Goal: Transaction & Acquisition: Purchase product/service

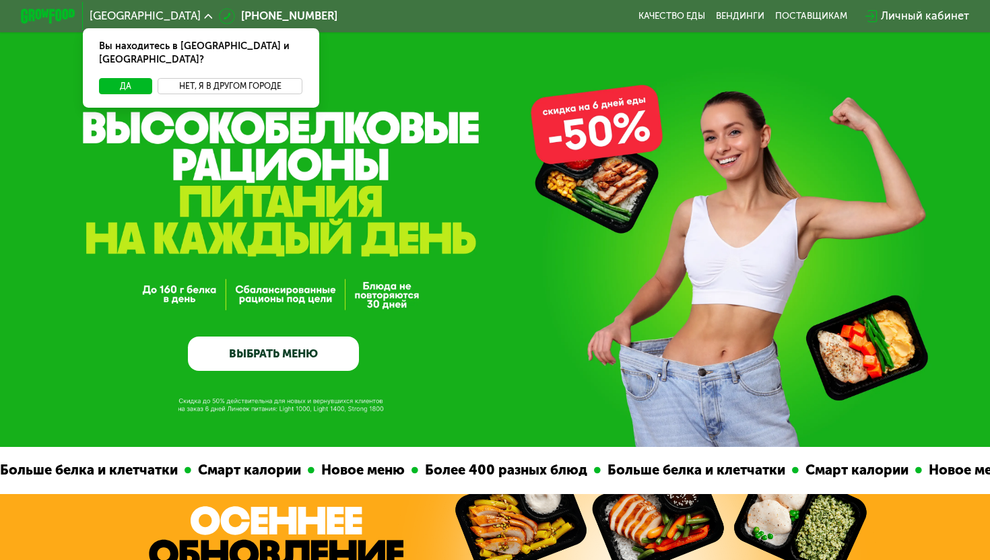
click at [202, 80] on button "Нет, я в другом городе" at bounding box center [230, 86] width 145 height 17
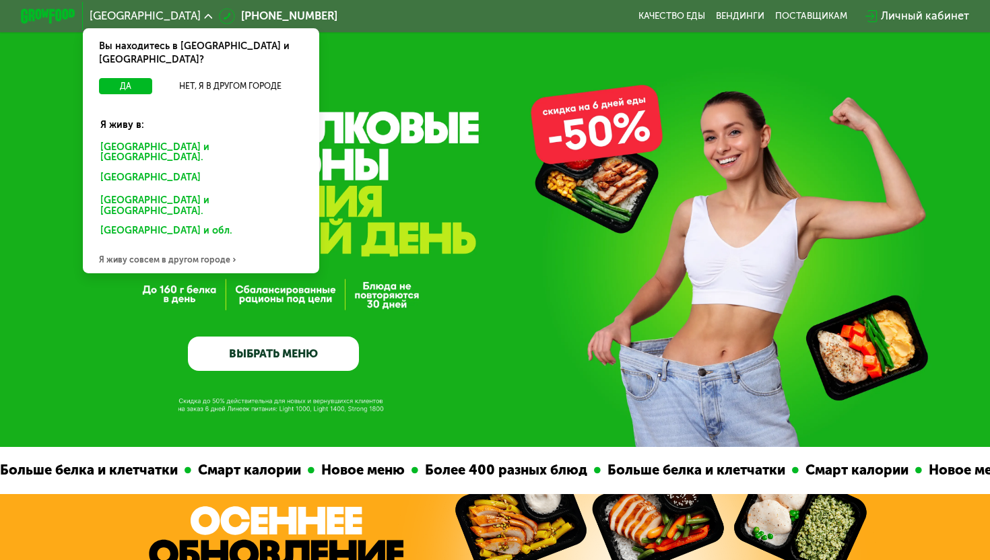
click at [176, 138] on div "[GEOGRAPHIC_DATA] и [GEOGRAPHIC_DATA]." at bounding box center [201, 152] width 220 height 29
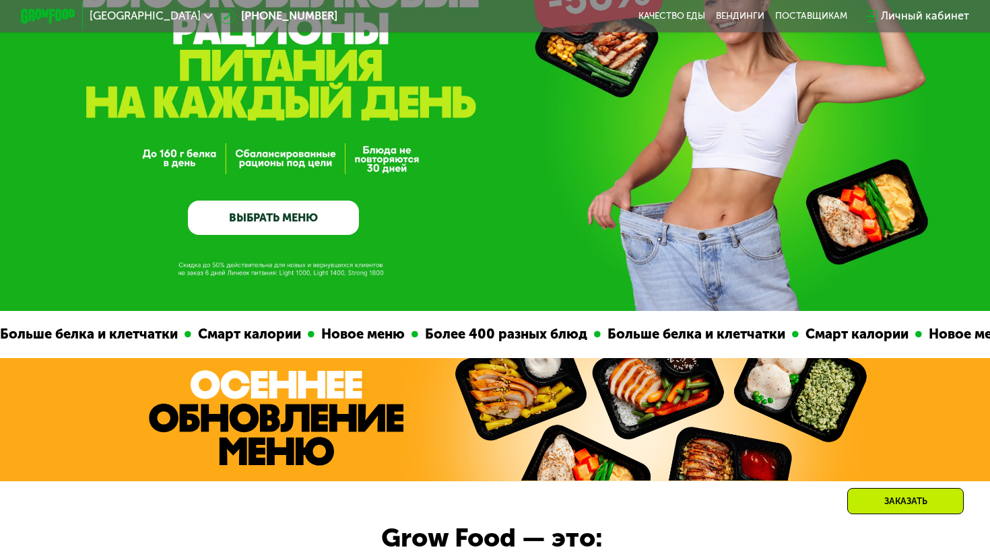
click at [281, 218] on link "ВЫБРАТЬ МЕНЮ" at bounding box center [273, 218] width 171 height 34
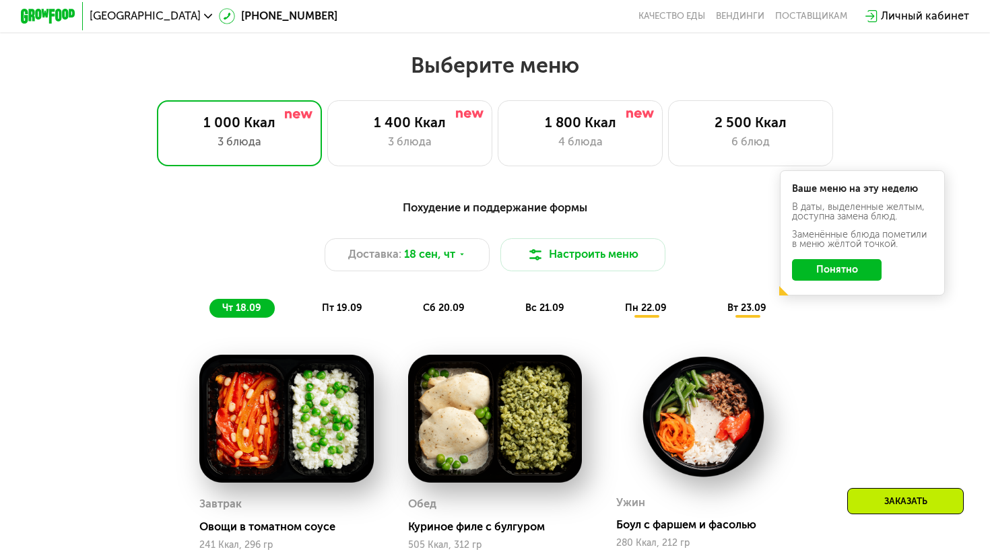
scroll to position [854, 0]
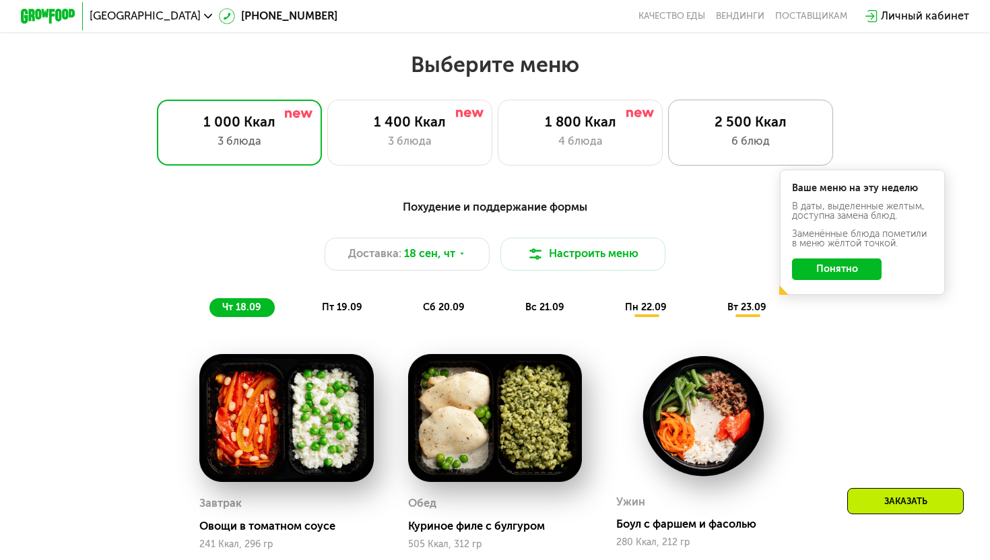
click at [762, 146] on div "6 блюд" at bounding box center [751, 141] width 136 height 17
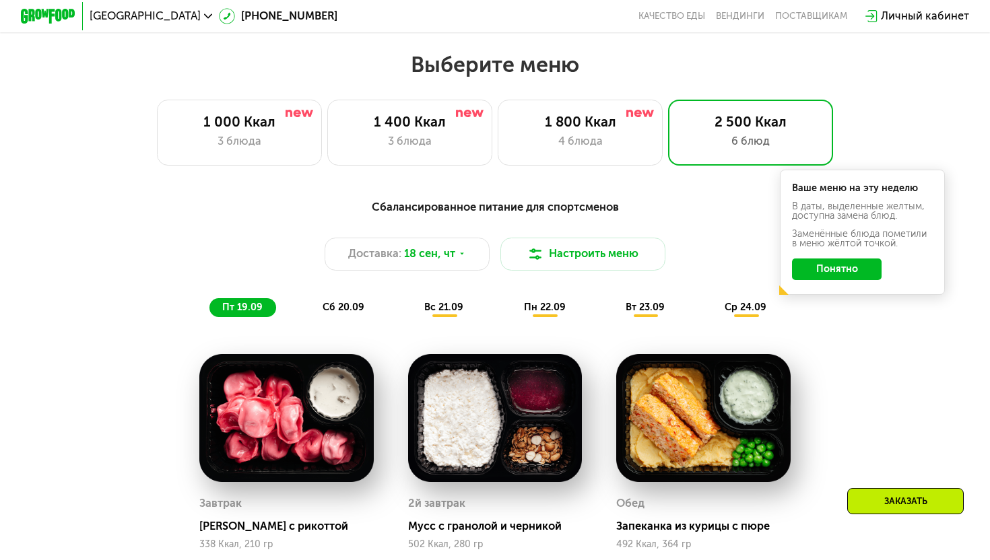
click at [847, 271] on button "Понятно" at bounding box center [837, 270] width 90 height 22
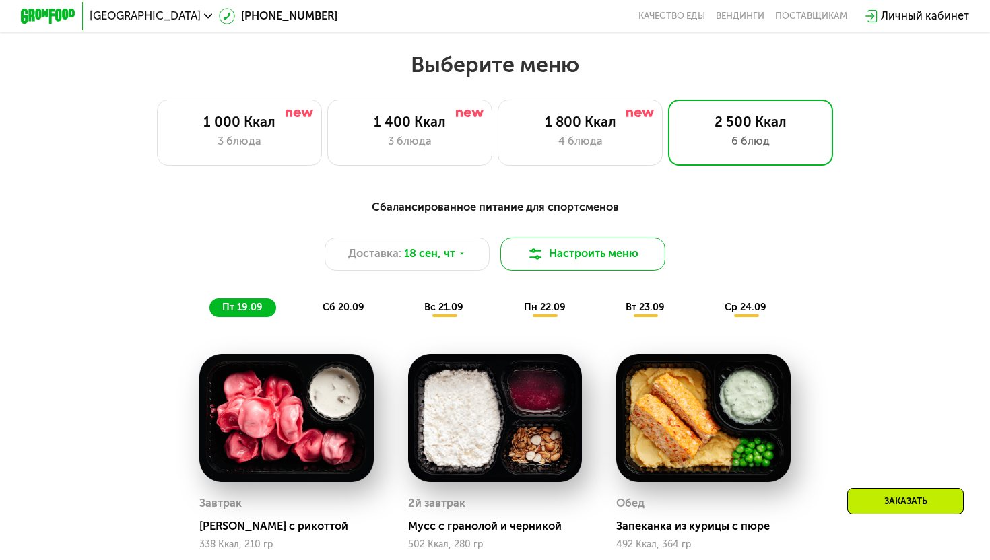
click at [571, 262] on button "Настроить меню" at bounding box center [583, 254] width 165 height 33
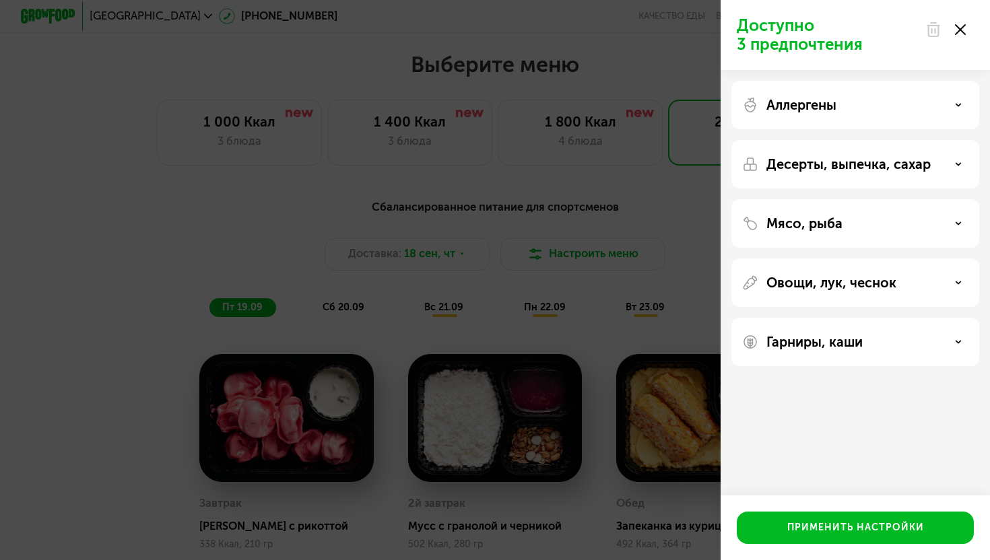
click at [939, 113] on div "Аллергены" at bounding box center [856, 105] width 248 height 49
click at [958, 105] on use at bounding box center [959, 105] width 5 height 2
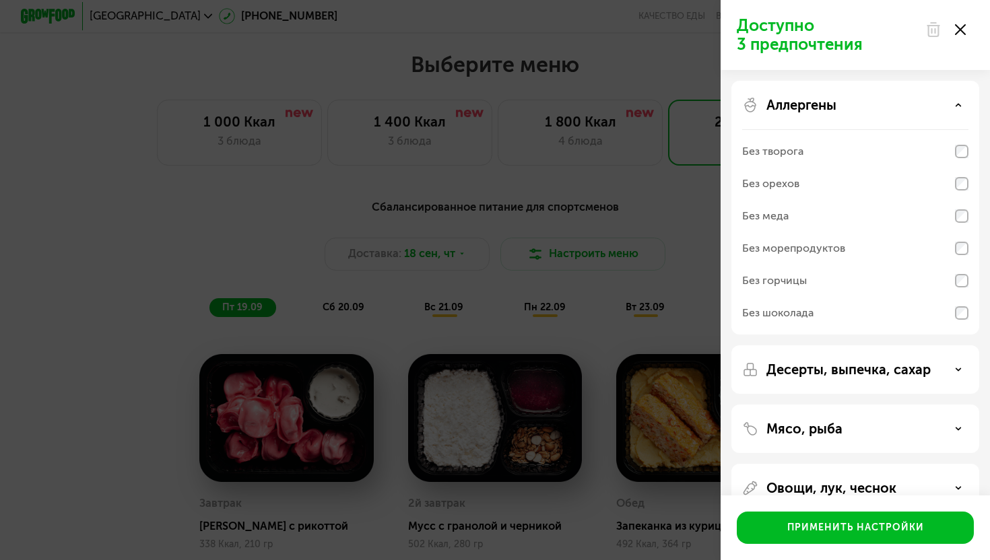
click at [958, 105] on use at bounding box center [959, 105] width 5 height 2
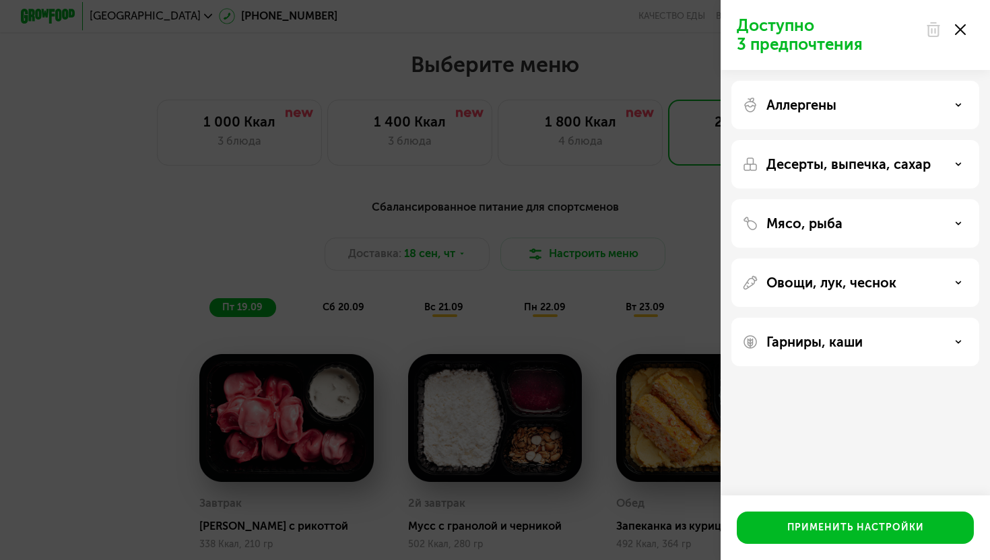
click at [965, 166] on div "Десерты, выпечка, сахар" at bounding box center [855, 164] width 226 height 16
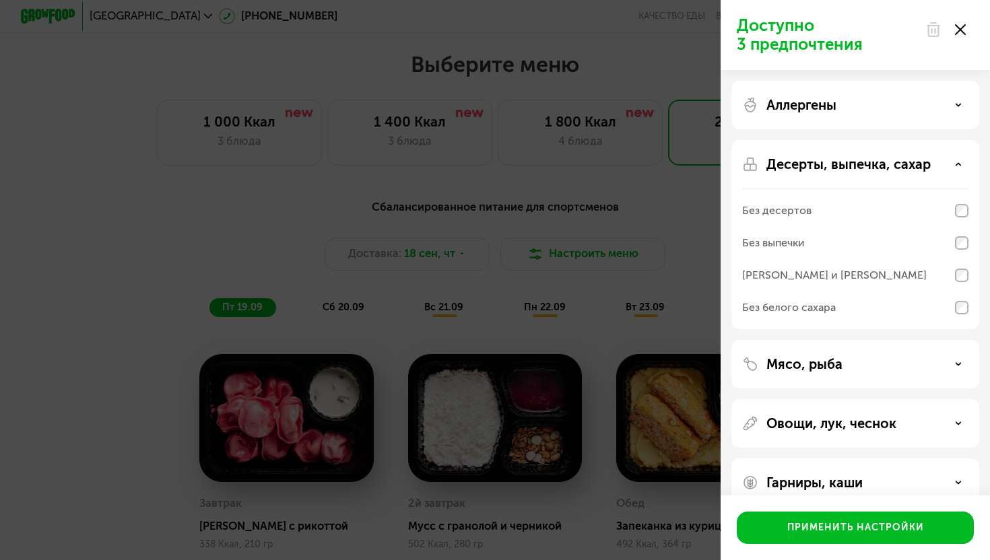
click at [965, 166] on div "Десерты, выпечка, сахар" at bounding box center [855, 164] width 226 height 16
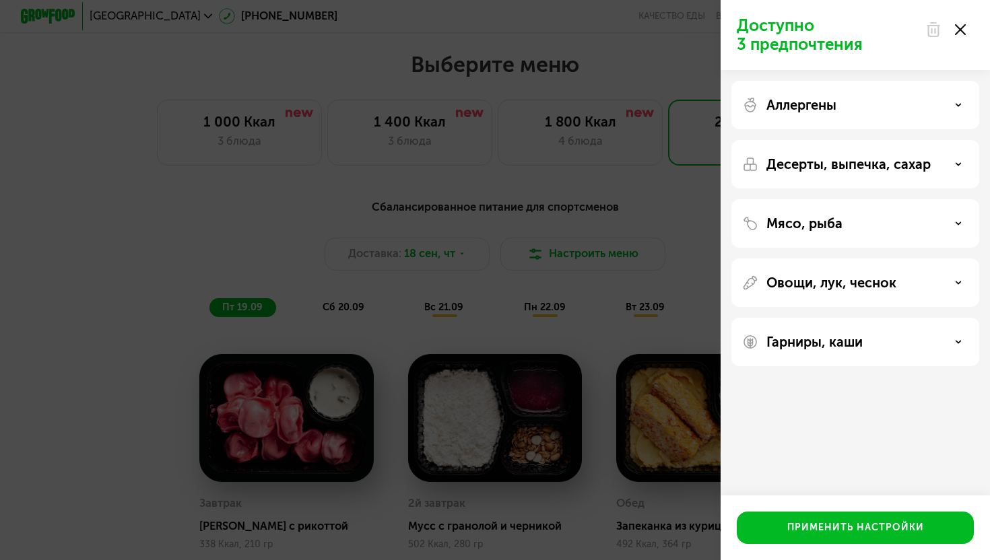
click at [951, 227] on div "Мясо, рыба" at bounding box center [855, 224] width 226 height 16
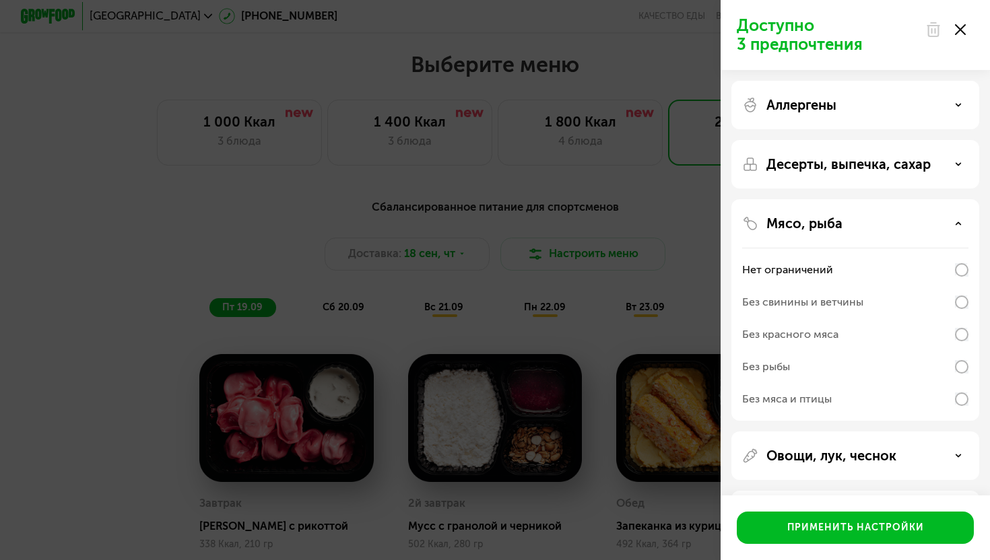
click at [955, 225] on icon at bounding box center [958, 223] width 7 height 7
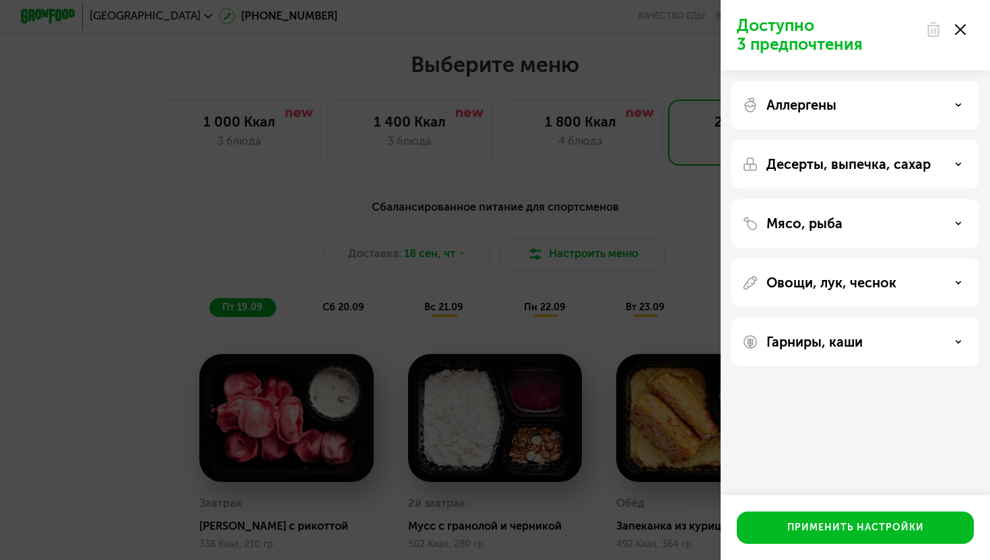
click at [953, 288] on div "Овощи, лук, чеснок" at bounding box center [855, 283] width 226 height 16
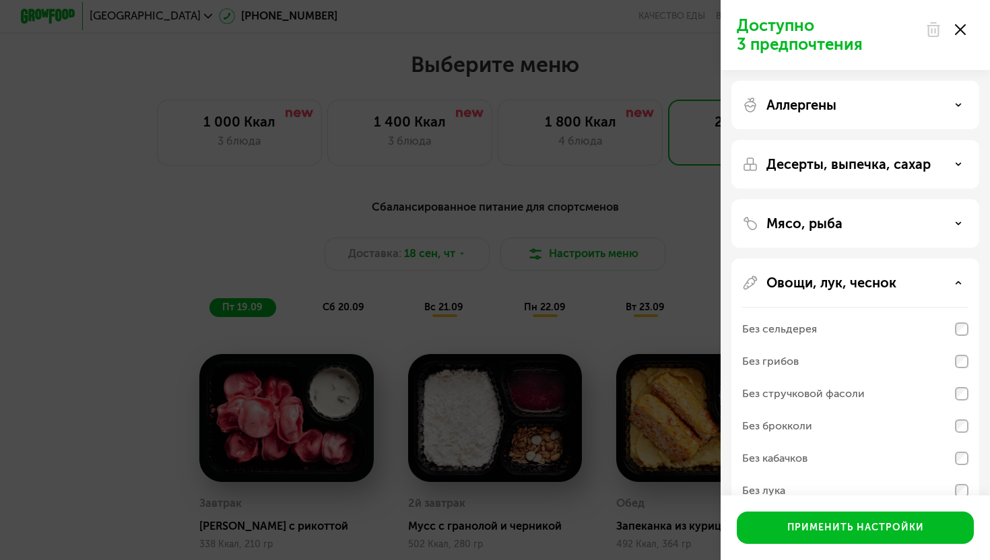
click at [954, 286] on div "Овощи, лук, чеснок" at bounding box center [855, 283] width 226 height 16
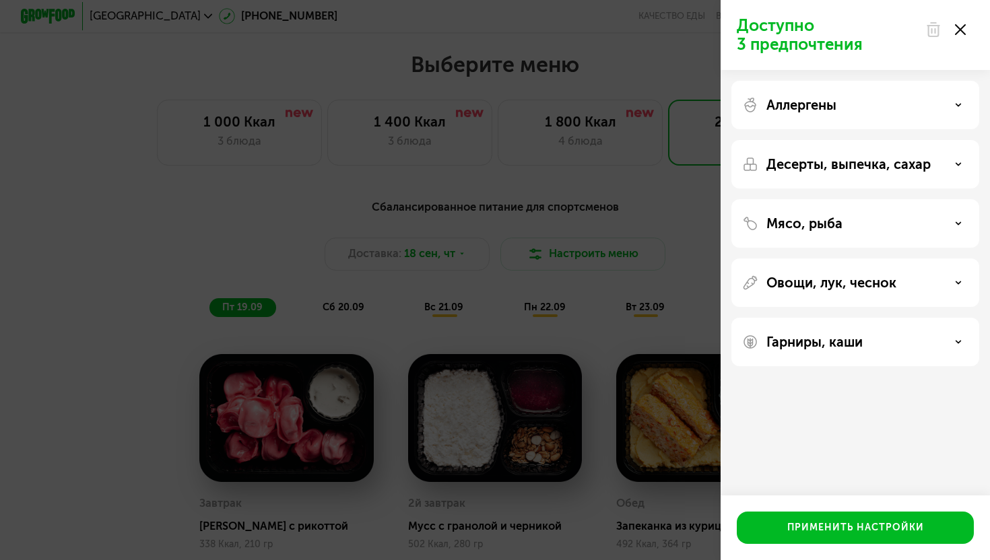
click at [935, 348] on div "Гарниры, каши" at bounding box center [855, 342] width 226 height 16
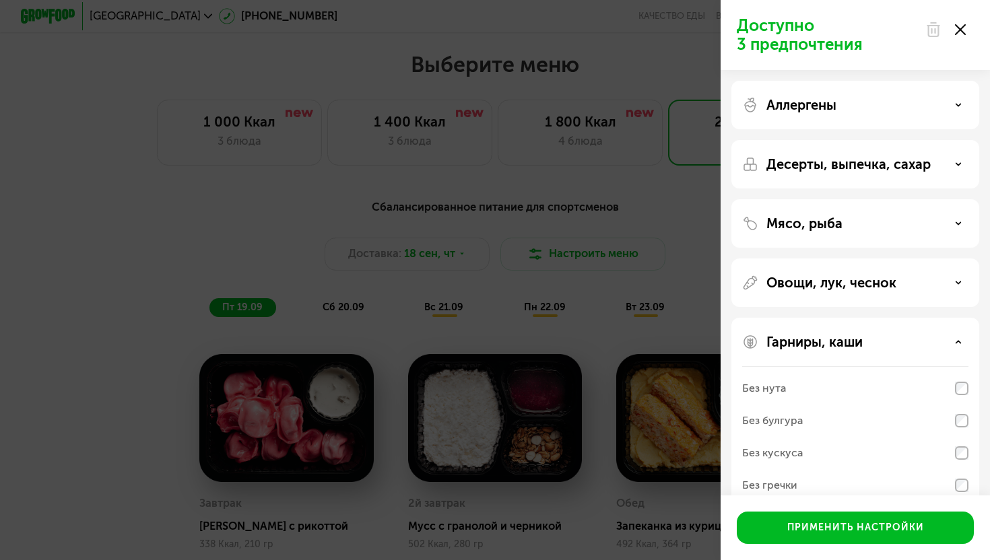
click at [935, 348] on div "Гарниры, каши" at bounding box center [855, 342] width 226 height 16
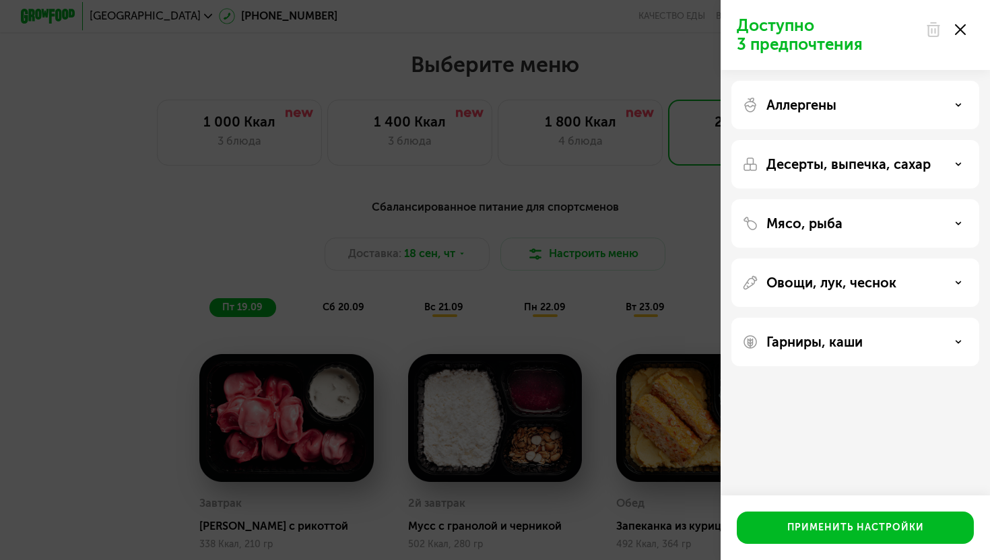
click at [501, 316] on div "Доступно 3 предпочтения Аллергены Десерты, выпечка, сахар Мясо, рыба Овощи, лук…" at bounding box center [495, 280] width 990 height 560
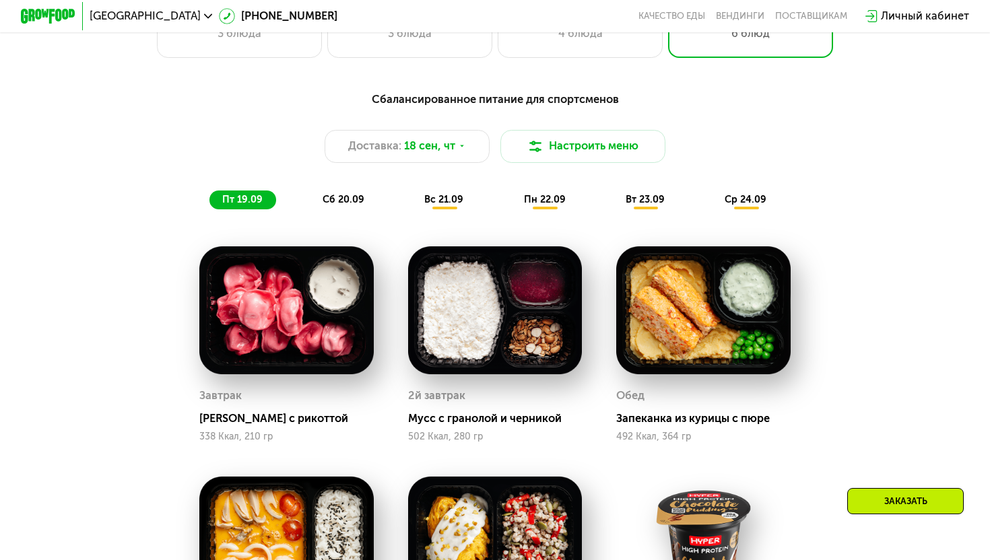
scroll to position [961, 0]
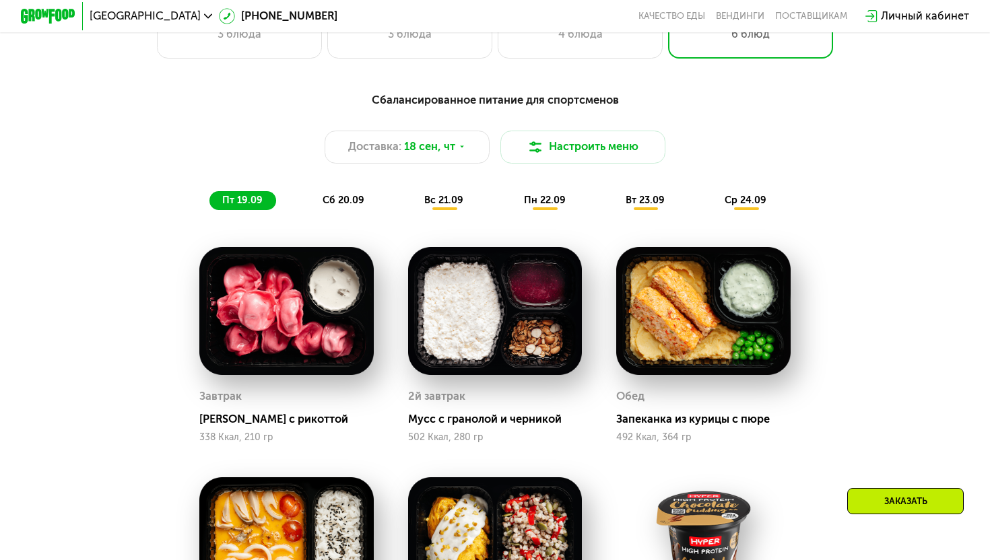
click at [349, 200] on span "сб 20.09" at bounding box center [344, 200] width 42 height 11
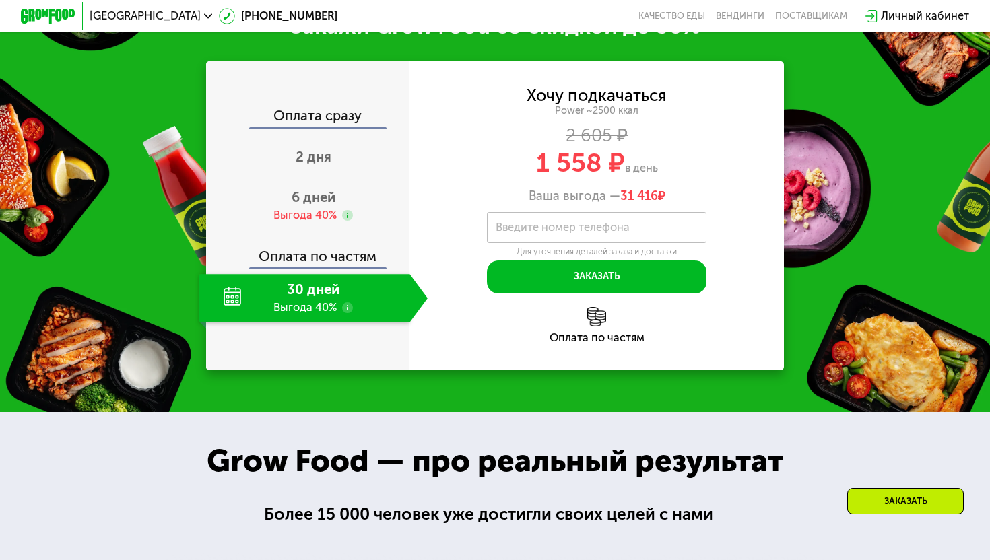
scroll to position [1891, 0]
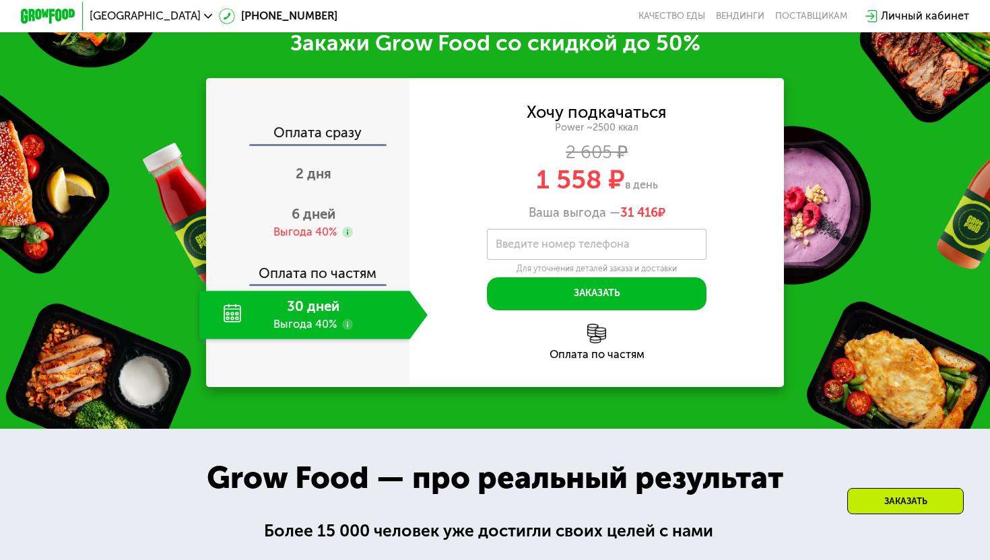
click at [604, 121] on div "Хочу подкачаться" at bounding box center [597, 112] width 140 height 15
click at [308, 222] on span "6 дней" at bounding box center [314, 214] width 44 height 16
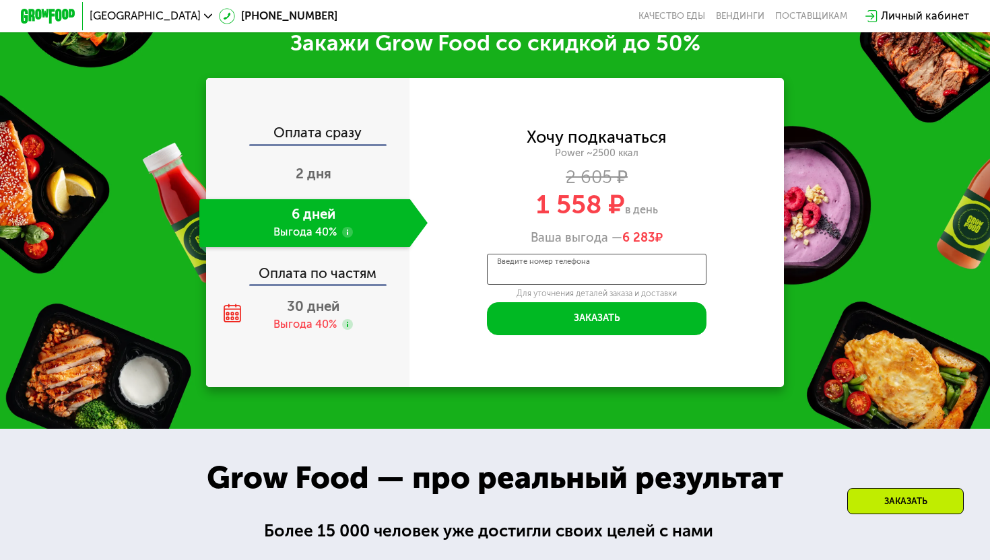
click at [575, 285] on input "Введите номер телефона" at bounding box center [597, 269] width 220 height 31
click at [302, 178] on span "2 дня" at bounding box center [314, 174] width 36 height 16
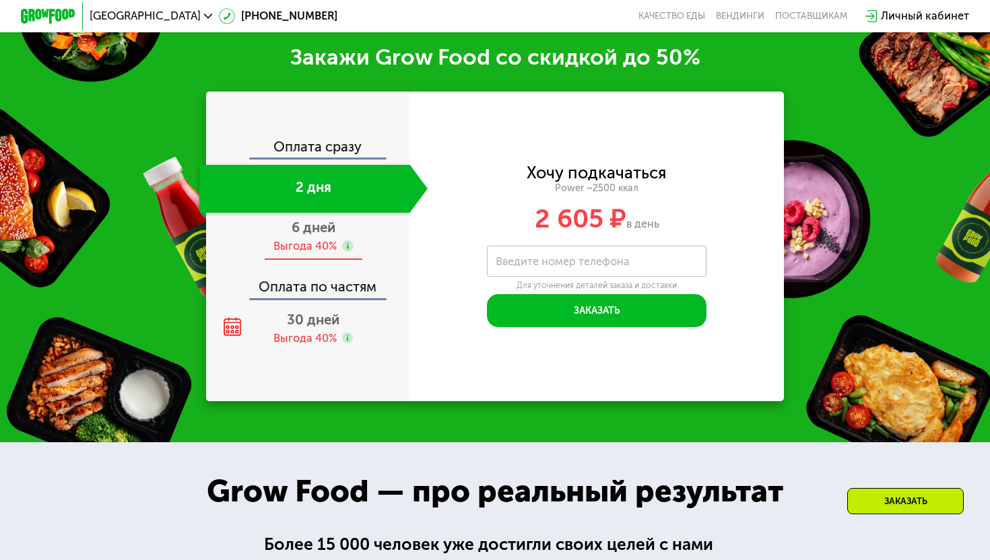
click at [314, 243] on div "Выгода 40%" at bounding box center [305, 246] width 63 height 15
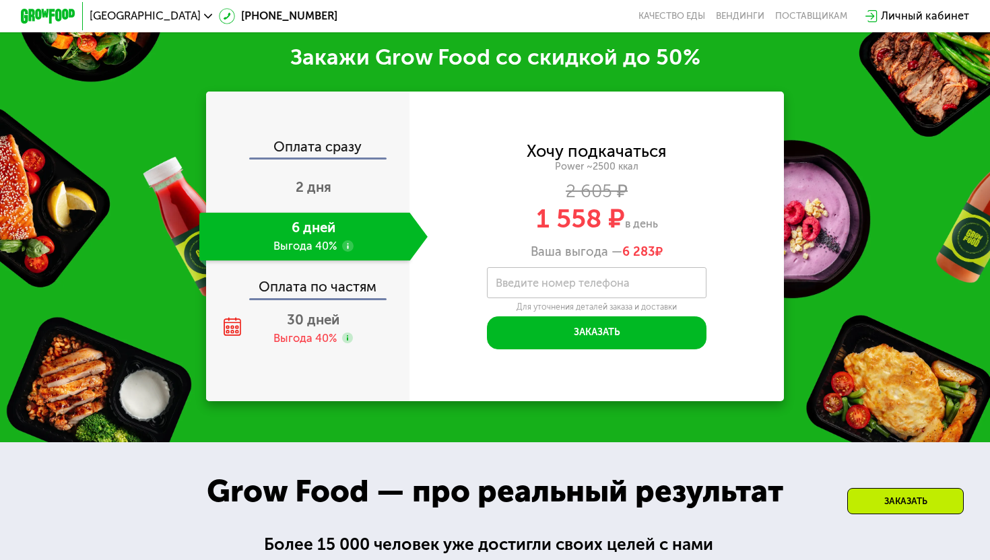
click at [350, 247] on use at bounding box center [347, 245] width 11 height 11
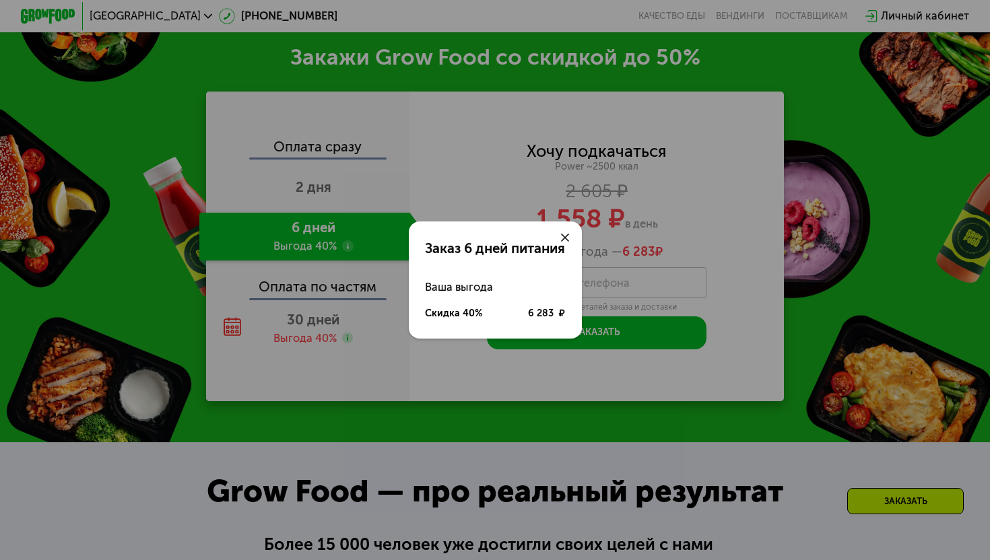
click at [563, 240] on use at bounding box center [565, 238] width 8 height 8
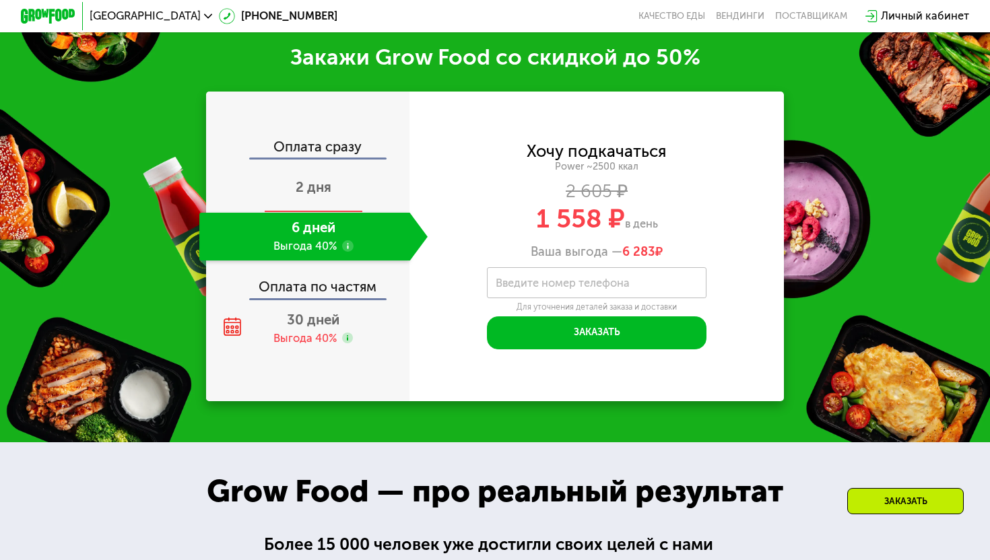
click at [315, 182] on span "2 дня" at bounding box center [314, 187] width 36 height 16
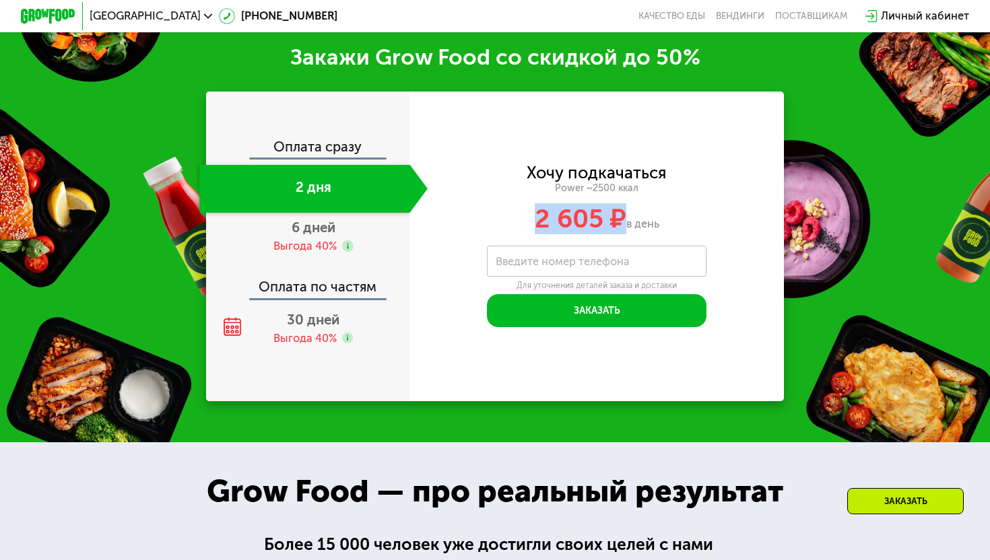
drag, startPoint x: 534, startPoint y: 219, endPoint x: 620, endPoint y: 219, distance: 86.2
click at [620, 219] on span "2 605 ₽" at bounding box center [581, 218] width 92 height 31
click at [540, 219] on span "2 605 ₽" at bounding box center [581, 218] width 92 height 31
drag, startPoint x: 540, startPoint y: 219, endPoint x: 604, endPoint y: 220, distance: 64.0
click at [604, 220] on span "2 605 ₽" at bounding box center [581, 218] width 92 height 31
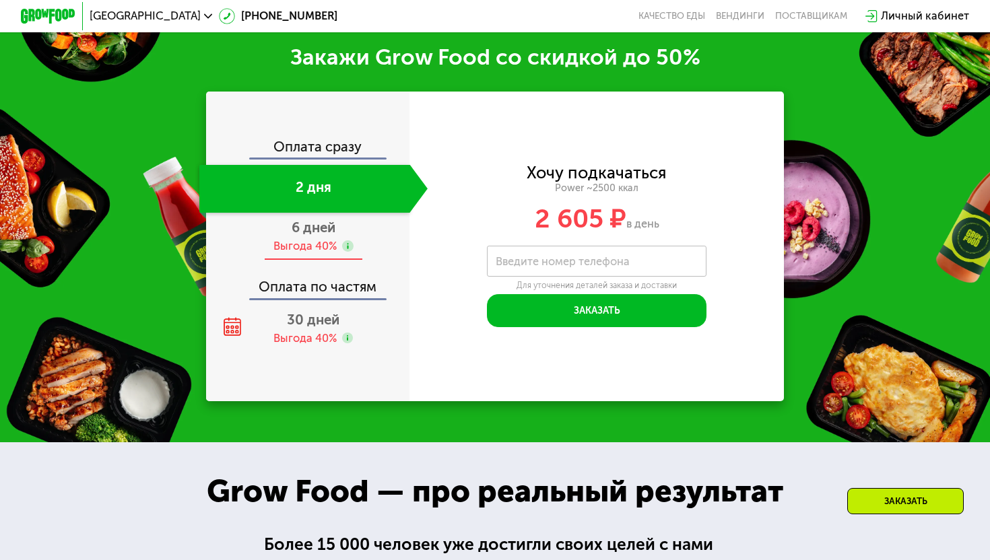
click at [318, 239] on div "Выгода 40%" at bounding box center [305, 246] width 63 height 15
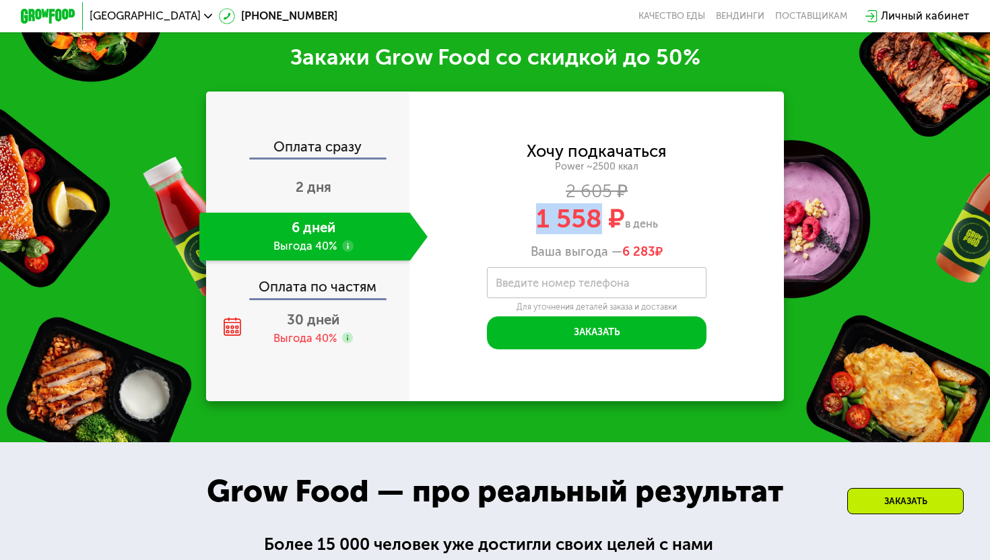
drag, startPoint x: 533, startPoint y: 220, endPoint x: 596, endPoint y: 221, distance: 63.3
click at [596, 221] on div "1 558 ₽ в день" at bounding box center [597, 219] width 374 height 26
copy span "1 558"
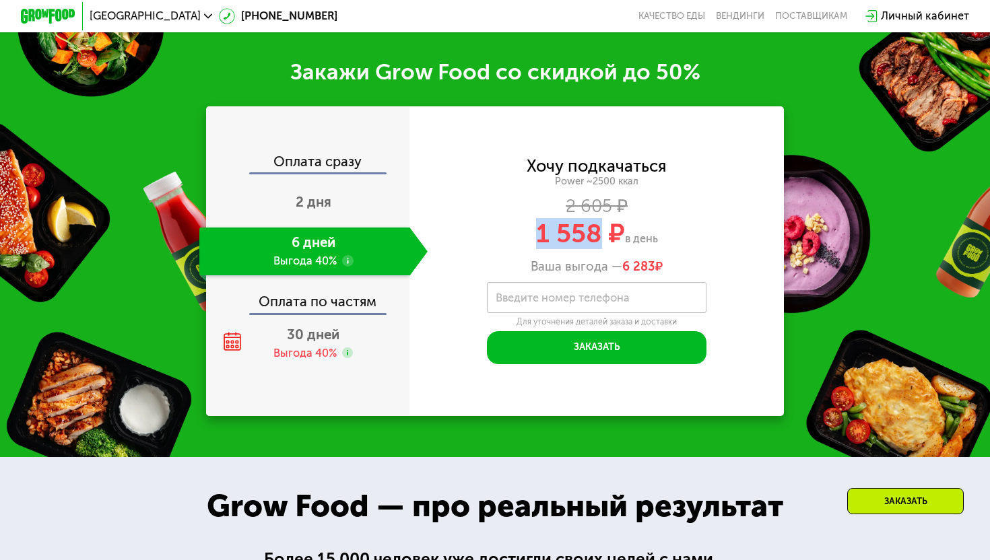
scroll to position [1873, 0]
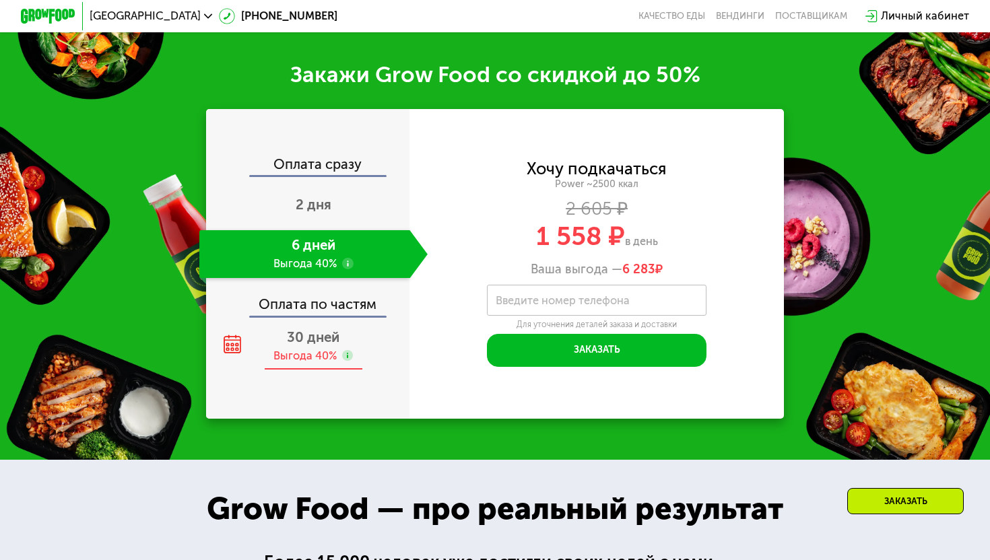
click at [305, 358] on div "Выгода 40%" at bounding box center [305, 356] width 63 height 15
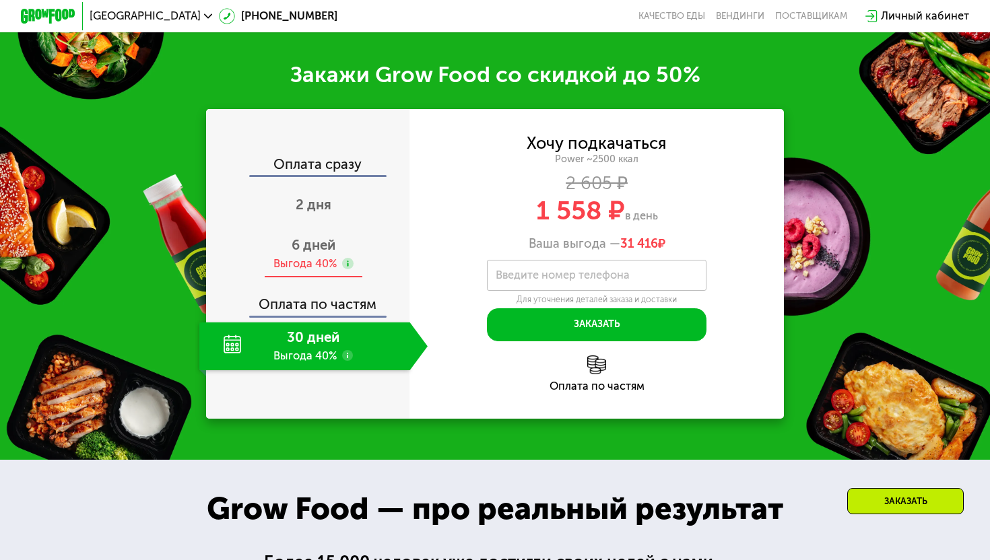
click at [304, 271] on div "6 дней Выгода 40%" at bounding box center [313, 254] width 228 height 48
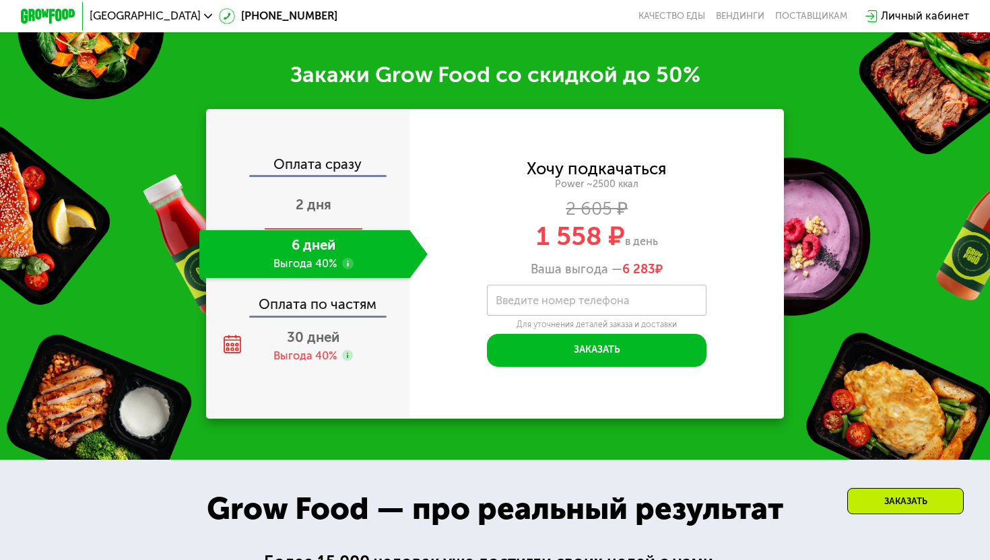
click at [310, 201] on span "2 дня" at bounding box center [314, 205] width 36 height 16
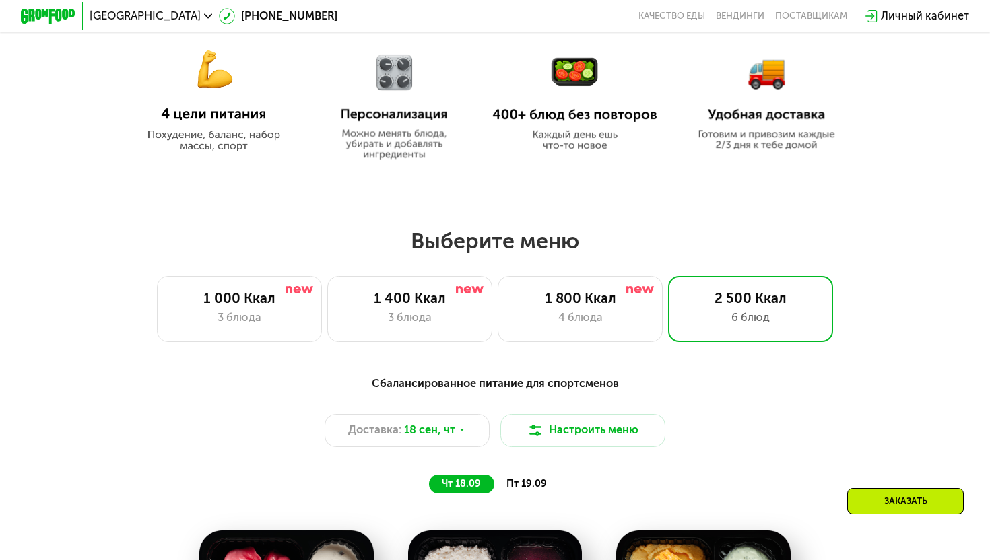
scroll to position [673, 0]
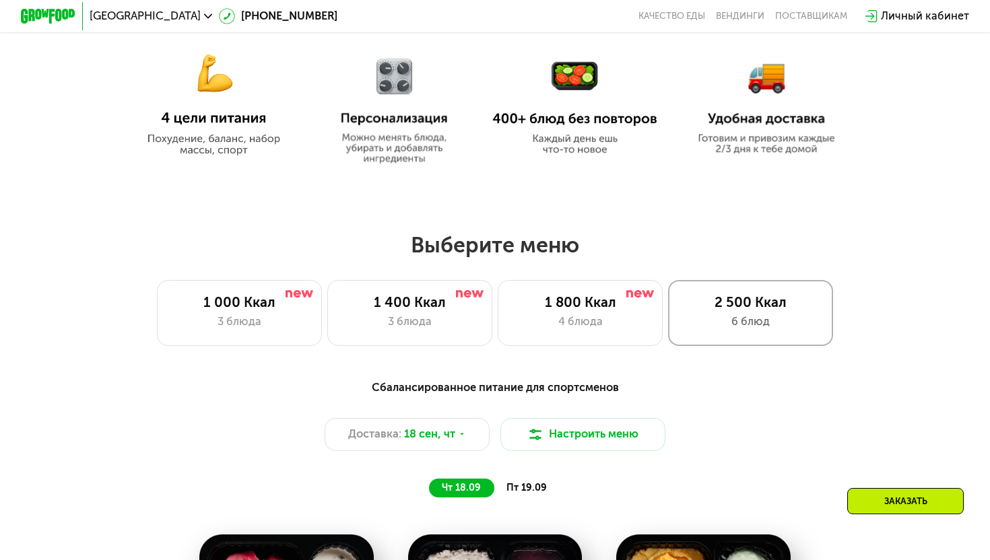
click at [750, 313] on div "2 500 Ккал 6 блюд" at bounding box center [750, 313] width 165 height 66
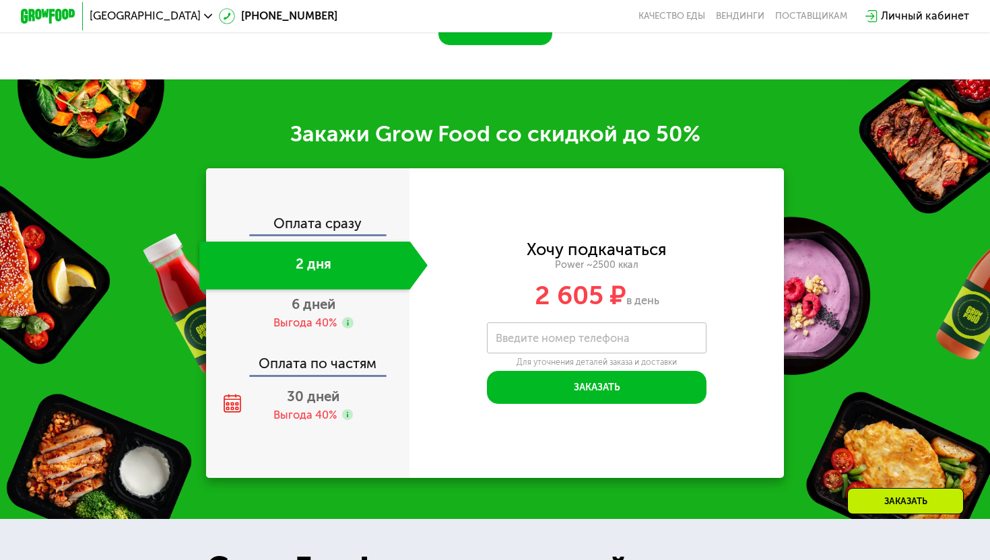
scroll to position [1840, 0]
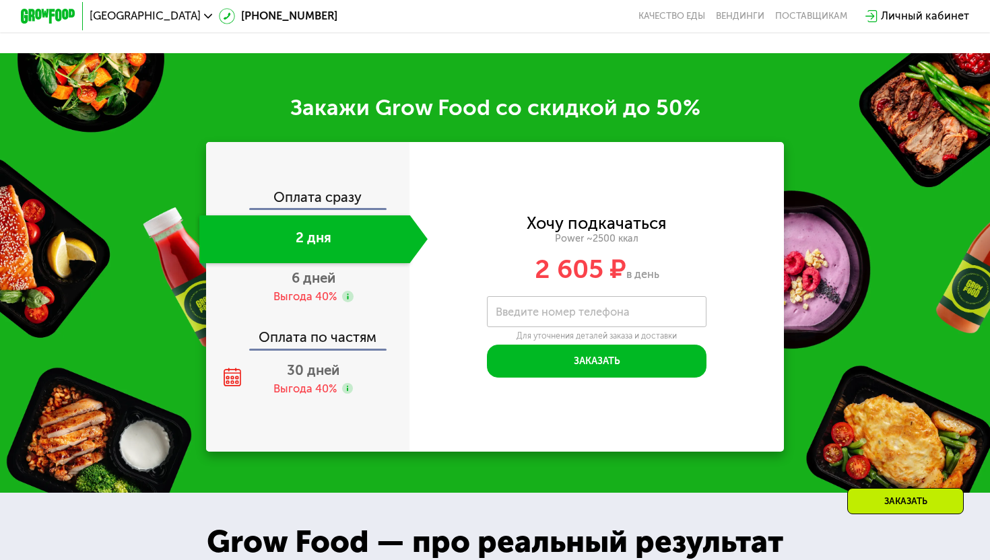
click at [588, 282] on span "2 605 ₽" at bounding box center [581, 269] width 92 height 31
drag, startPoint x: 527, startPoint y: 269, endPoint x: 624, endPoint y: 271, distance: 97.7
click at [624, 271] on div "2 605 ₽ в день" at bounding box center [597, 270] width 374 height 26
click at [321, 292] on div "Выгода 40%" at bounding box center [305, 297] width 63 height 15
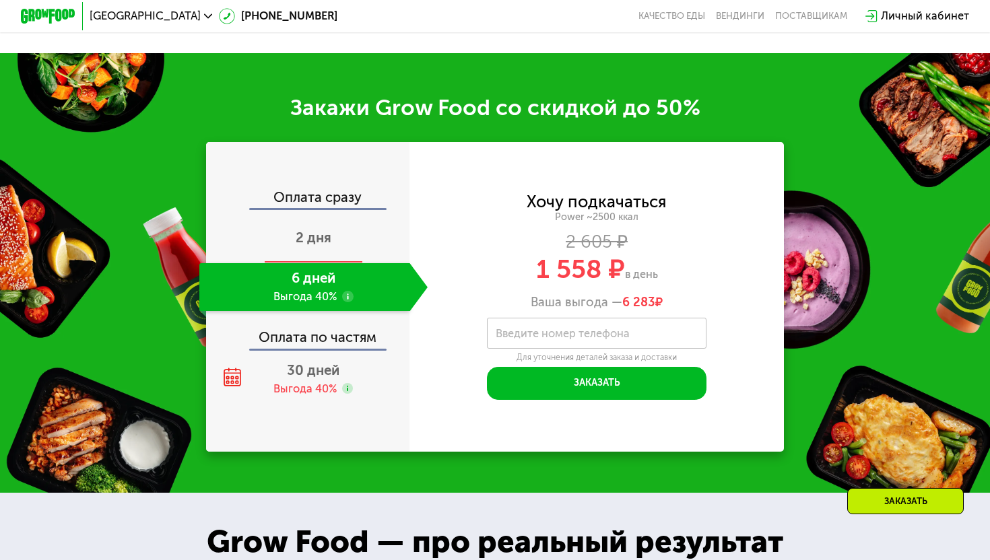
click at [321, 232] on span "2 дня" at bounding box center [314, 238] width 36 height 16
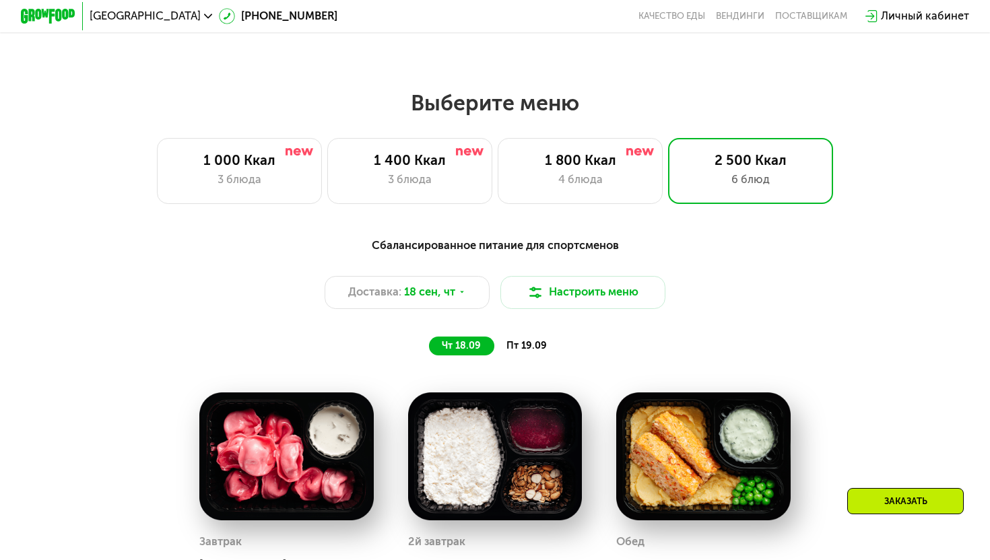
scroll to position [816, 0]
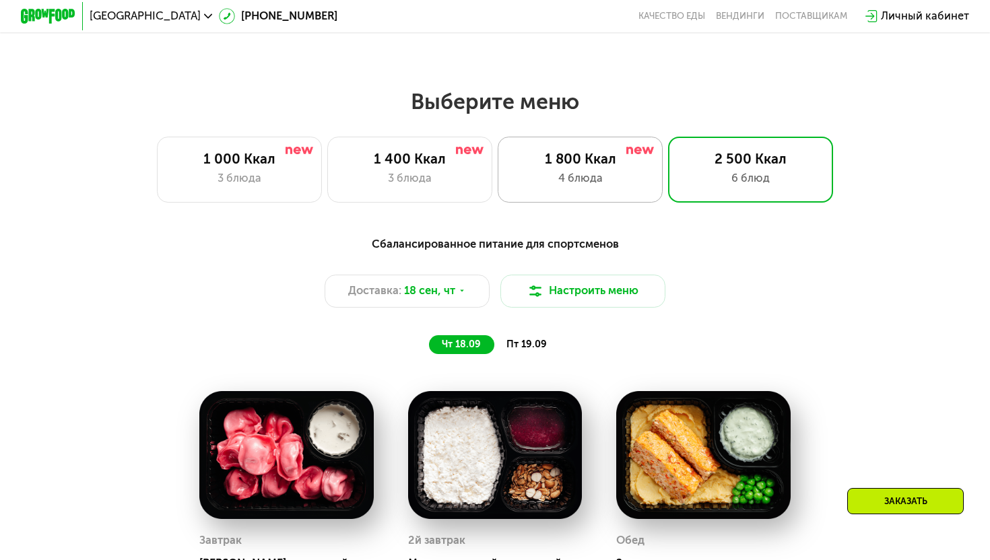
click at [594, 164] on div "1 800 Ккал" at bounding box center [580, 159] width 136 height 17
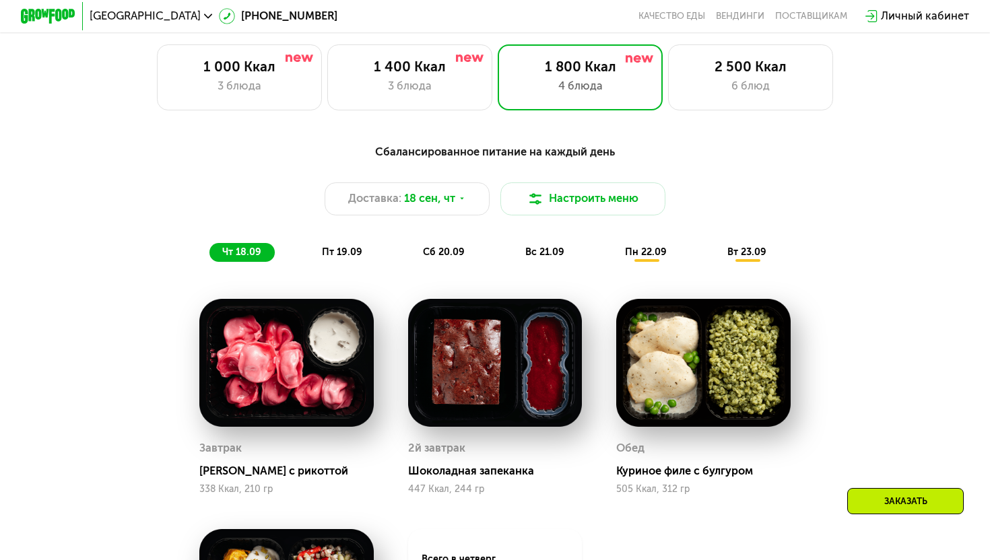
scroll to position [909, 0]
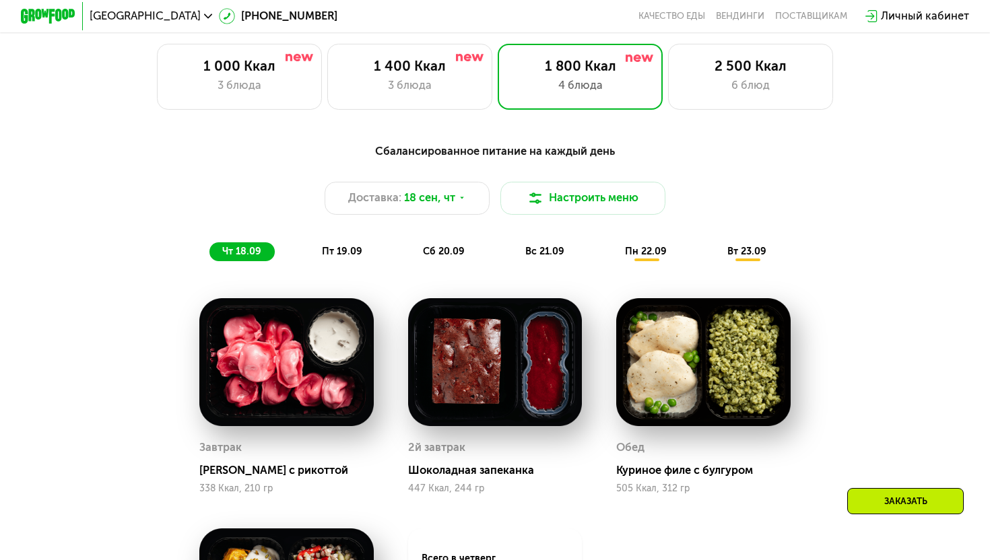
click at [334, 243] on div "пт 19.09" at bounding box center [342, 253] width 67 height 20
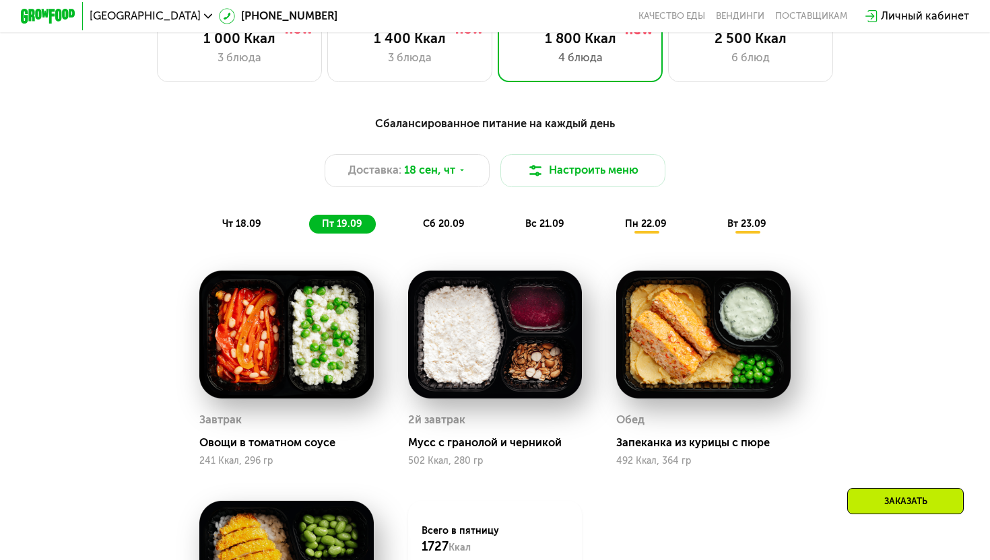
scroll to position [924, 0]
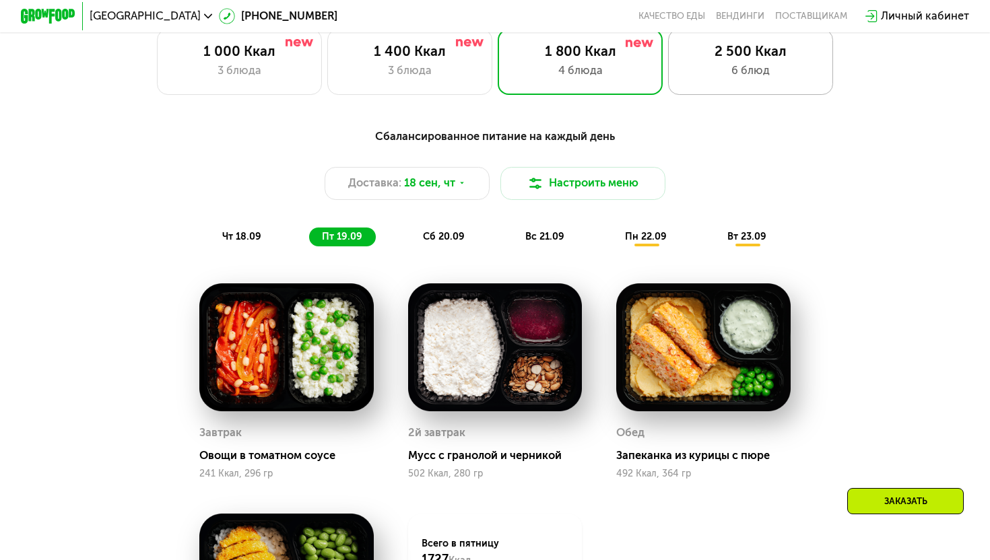
click at [744, 51] on div "2 500 Ккал" at bounding box center [751, 51] width 136 height 17
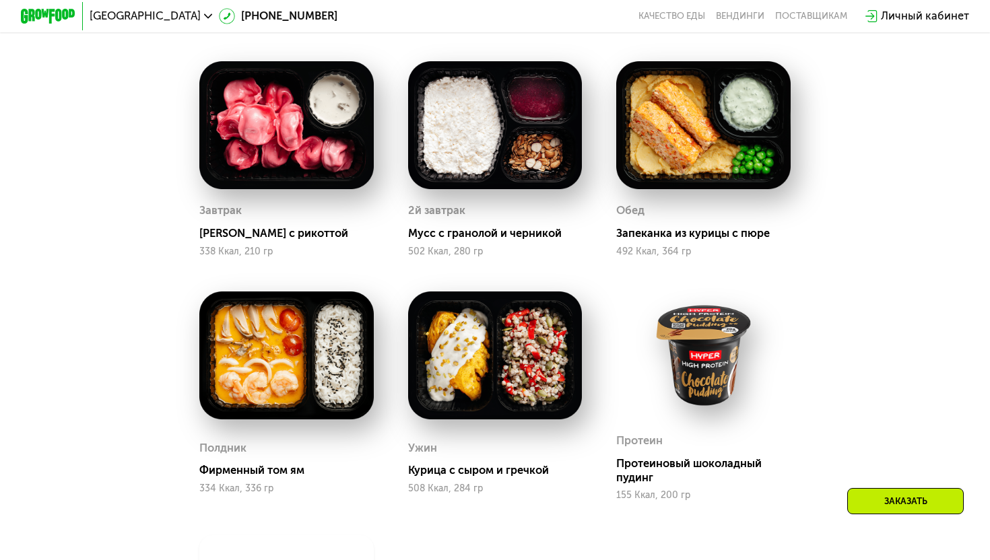
scroll to position [1033, 0]
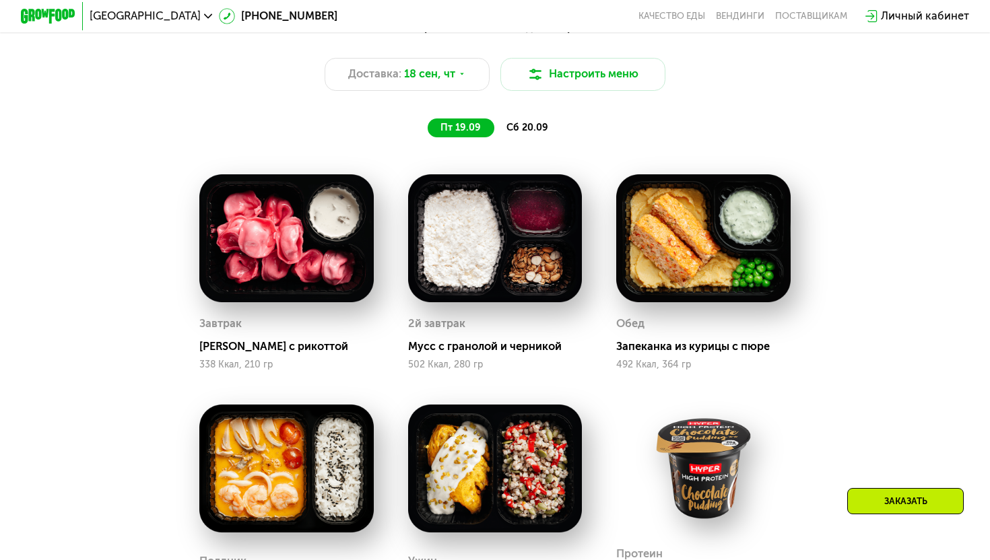
click at [296, 230] on img at bounding box center [286, 238] width 174 height 128
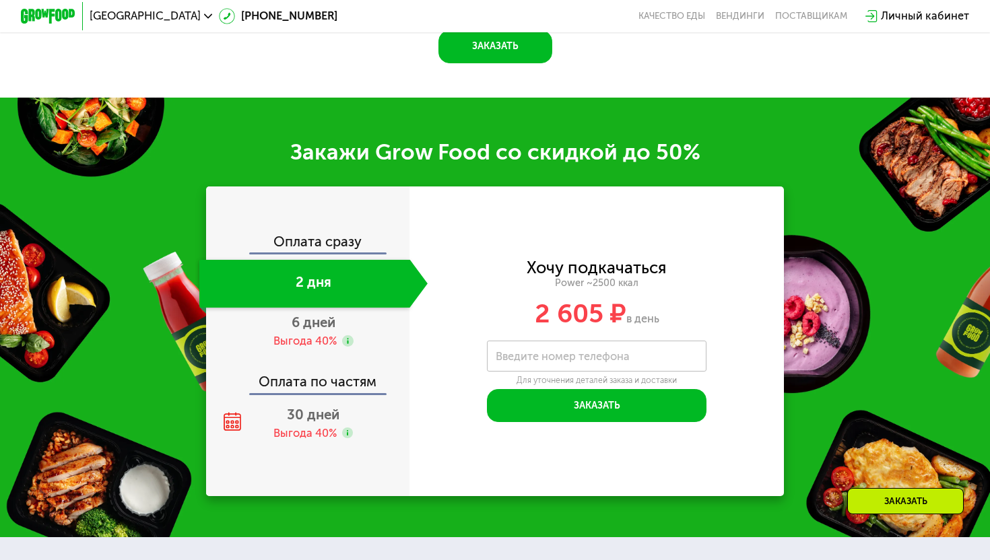
scroll to position [1797, 0]
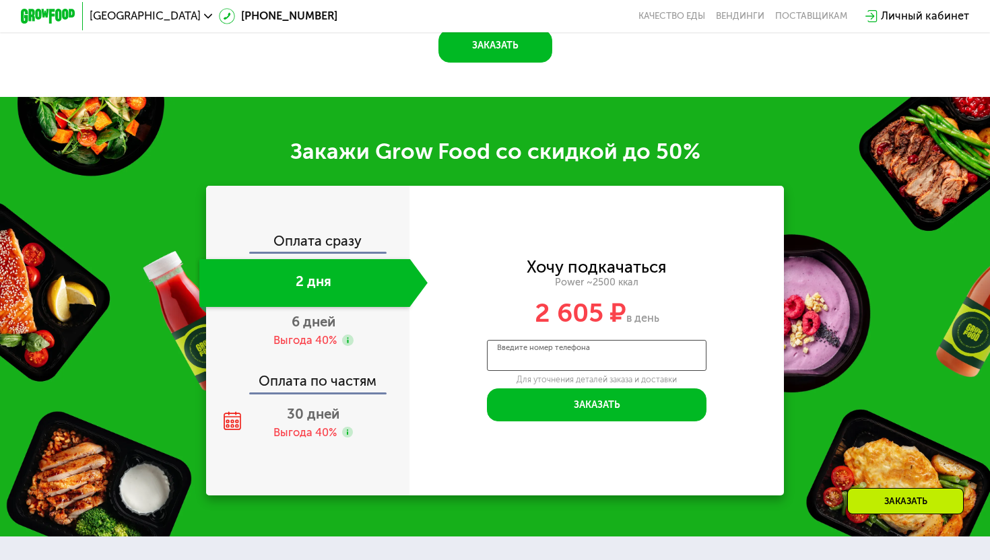
click at [537, 361] on input "Введите номер телефона" at bounding box center [597, 355] width 220 height 31
click at [598, 295] on div "Хочу подкачаться Power ~2500 ккал 2 605 ₽ в день" at bounding box center [597, 293] width 374 height 67
click at [627, 309] on div "2 605 ₽ в день" at bounding box center [597, 313] width 374 height 26
click at [643, 312] on span "в день" at bounding box center [642, 318] width 33 height 13
click at [610, 361] on input "Введите номер телефона" at bounding box center [597, 355] width 220 height 31
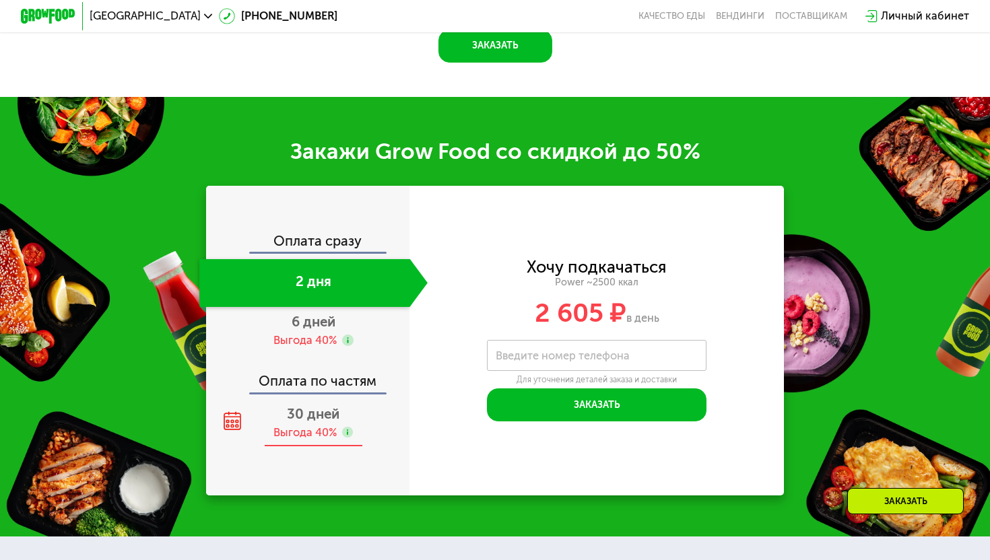
click at [350, 429] on use at bounding box center [347, 432] width 11 height 11
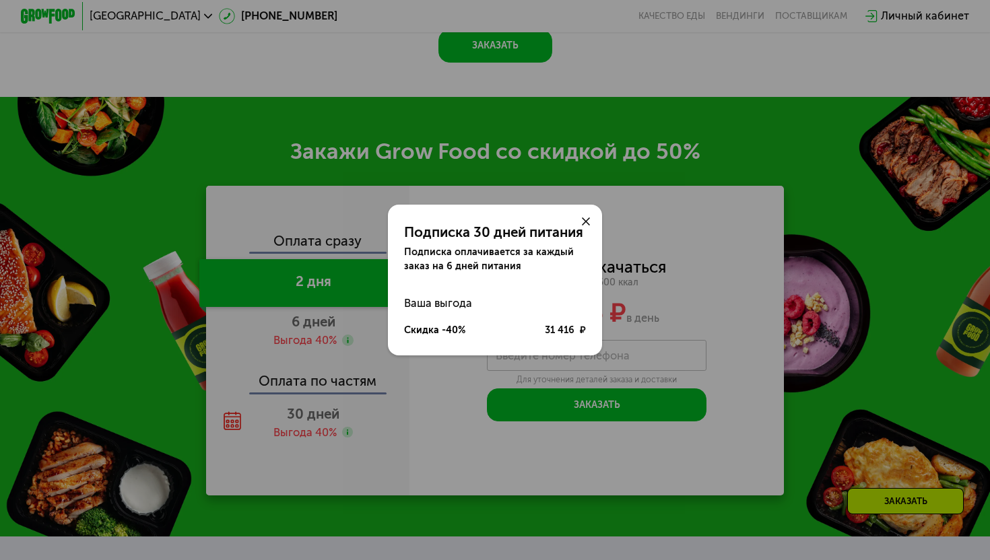
click at [585, 218] on icon at bounding box center [586, 222] width 8 height 8
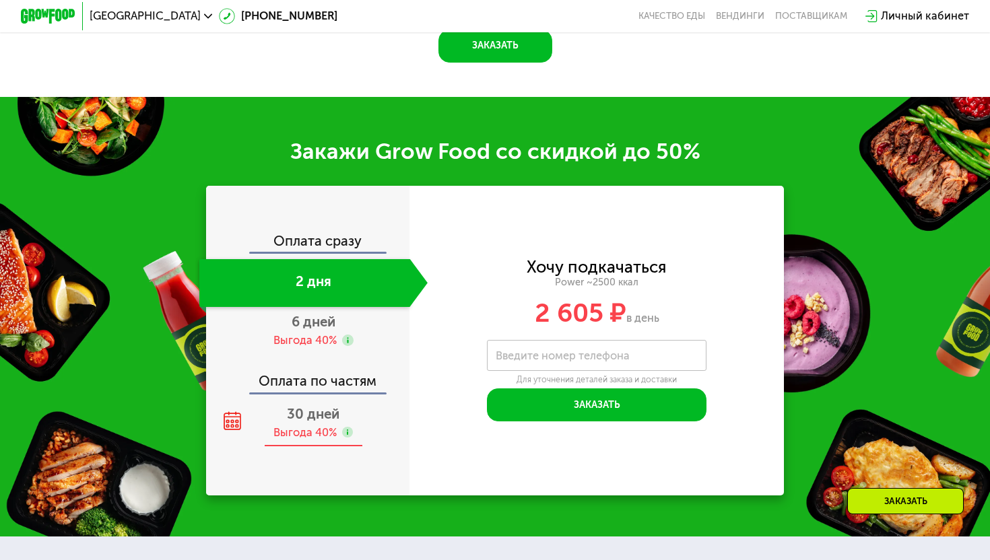
click at [349, 431] on use at bounding box center [347, 432] width 11 height 11
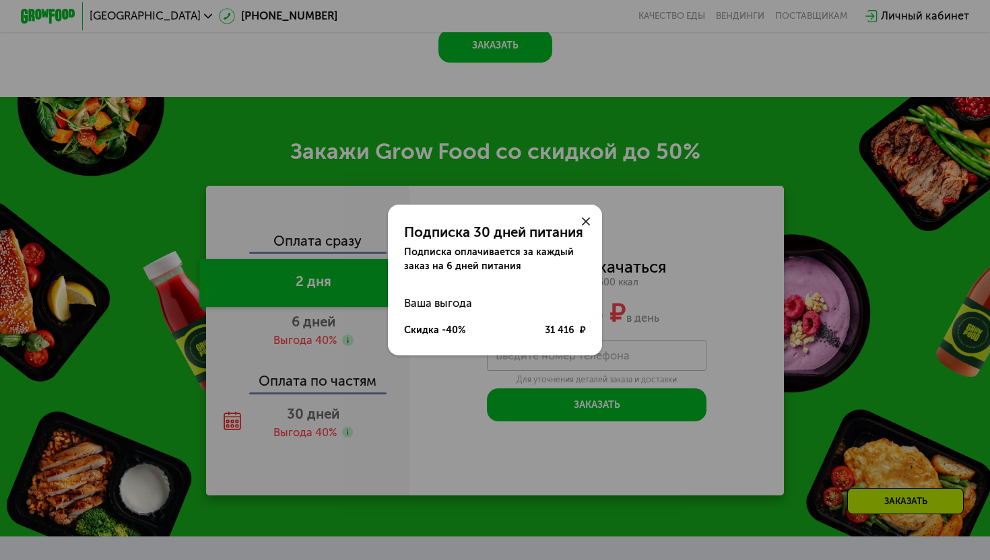
click at [590, 220] on div at bounding box center [585, 221] width 33 height 33
click at [581, 226] on div at bounding box center [585, 221] width 33 height 33
click at [589, 220] on icon at bounding box center [586, 222] width 8 height 8
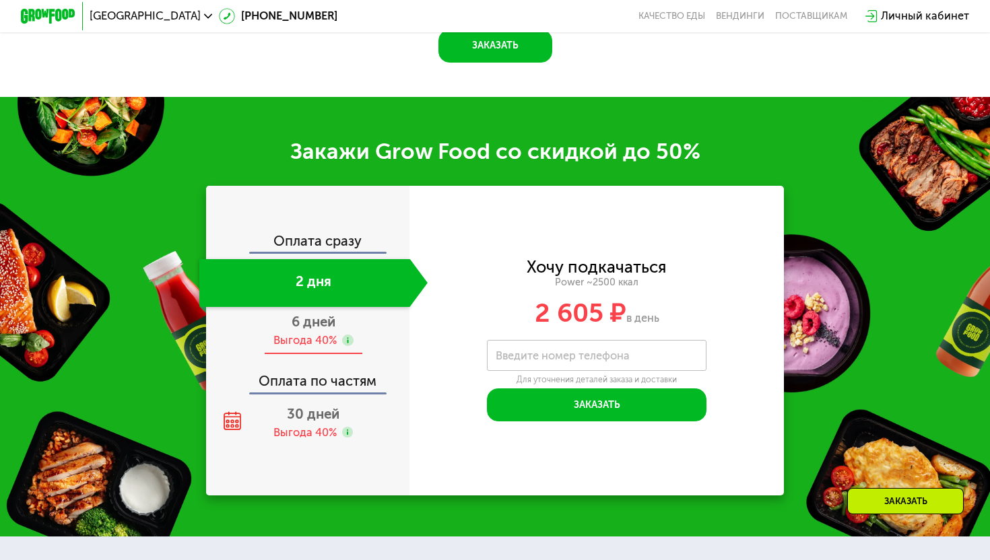
click at [350, 339] on use at bounding box center [347, 340] width 11 height 11
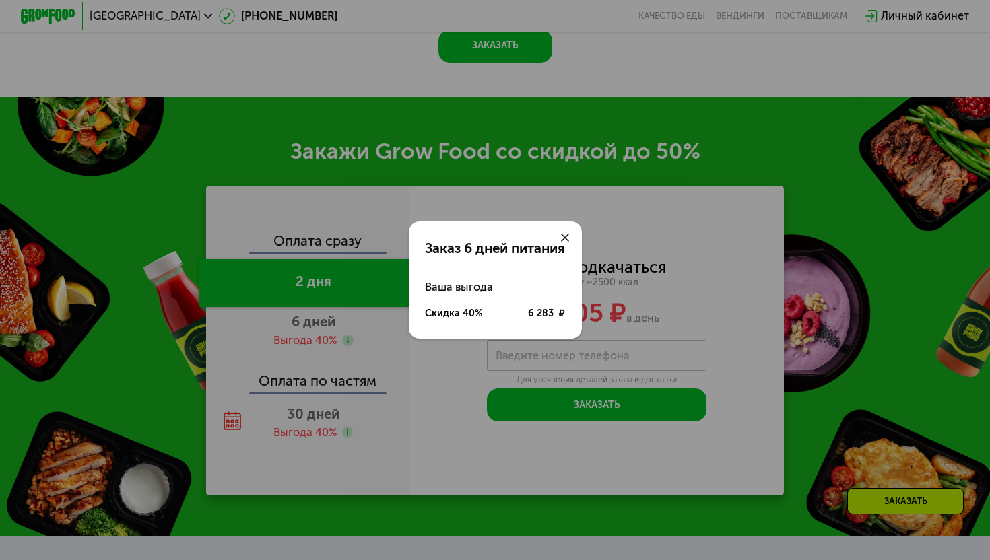
click at [569, 238] on icon at bounding box center [565, 238] width 8 height 8
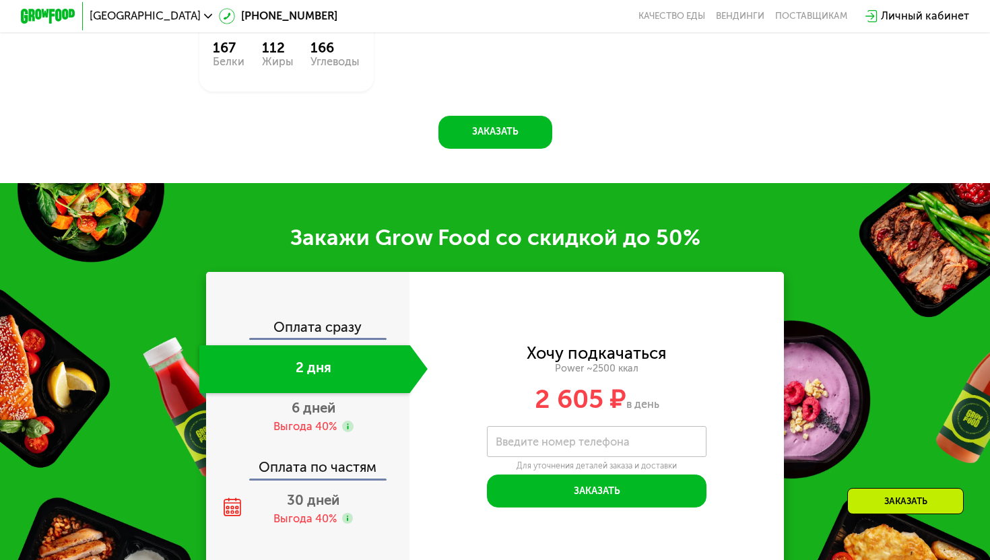
scroll to position [1714, 0]
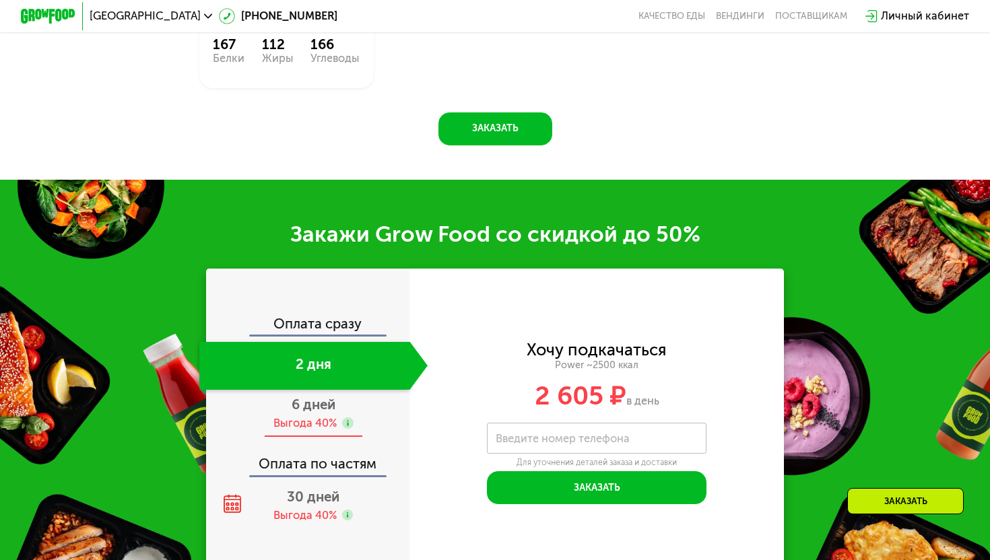
click at [370, 408] on div "6 дней Выгода 40%" at bounding box center [313, 414] width 228 height 48
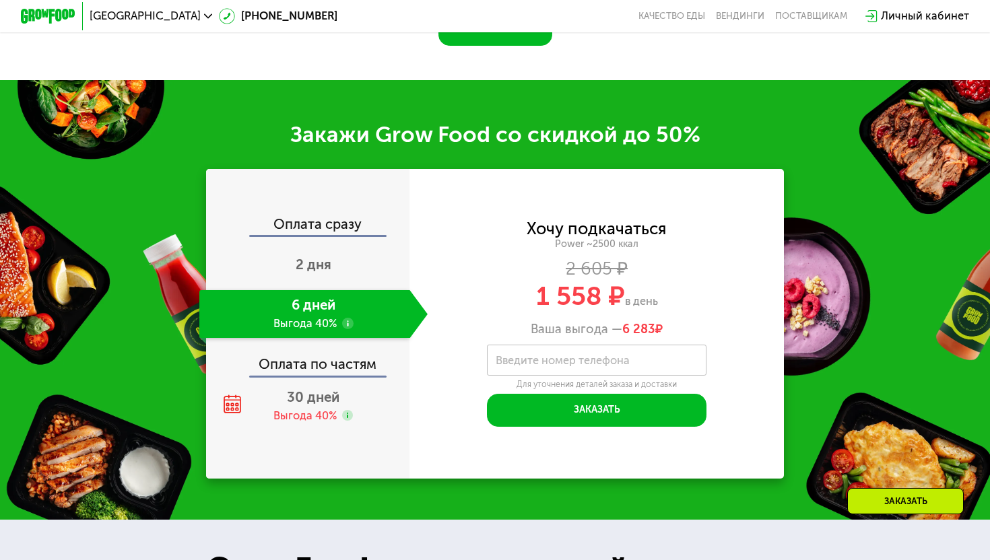
scroll to position [1826, 0]
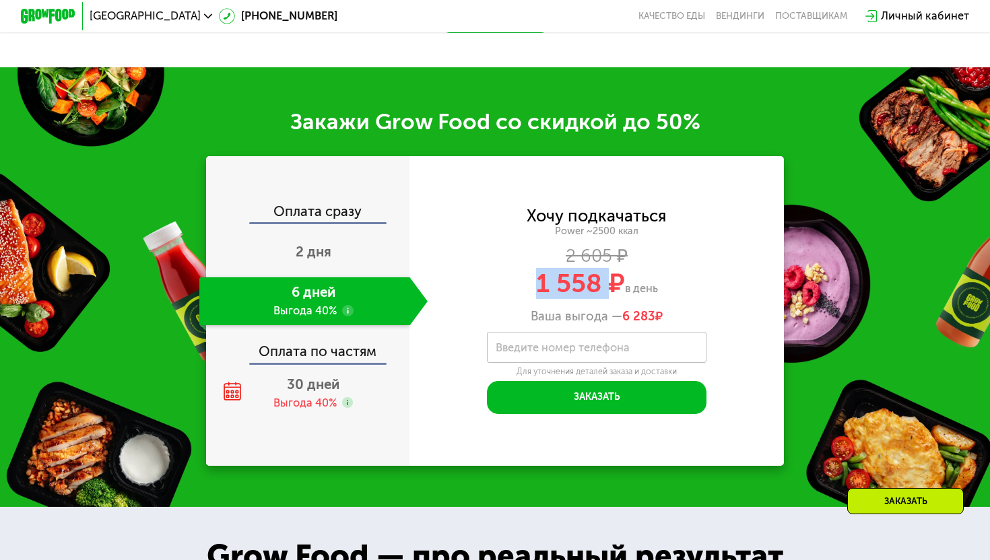
drag, startPoint x: 538, startPoint y: 290, endPoint x: 604, endPoint y: 283, distance: 67.0
click at [604, 283] on span "1 558 ₽" at bounding box center [580, 283] width 89 height 31
copy span "1 558"
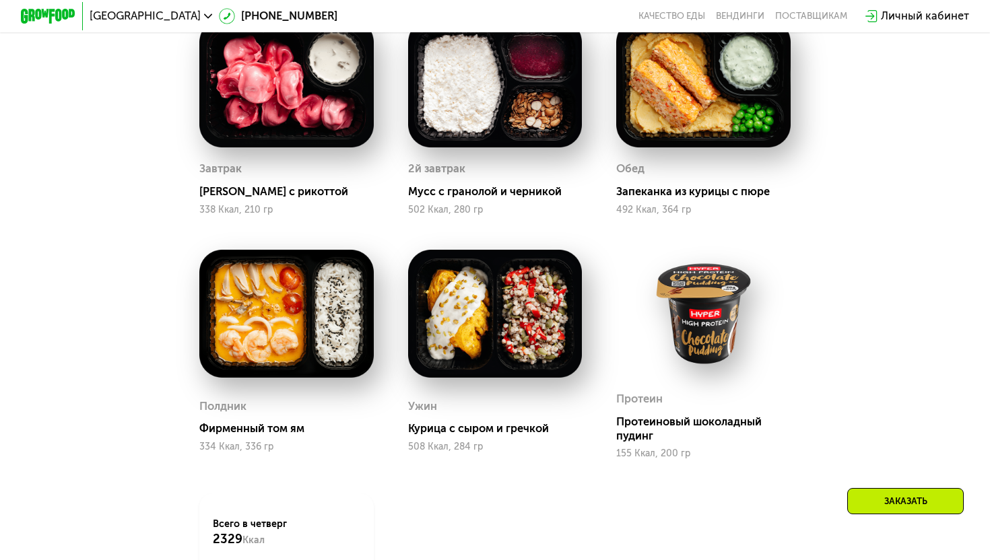
scroll to position [1066, 0]
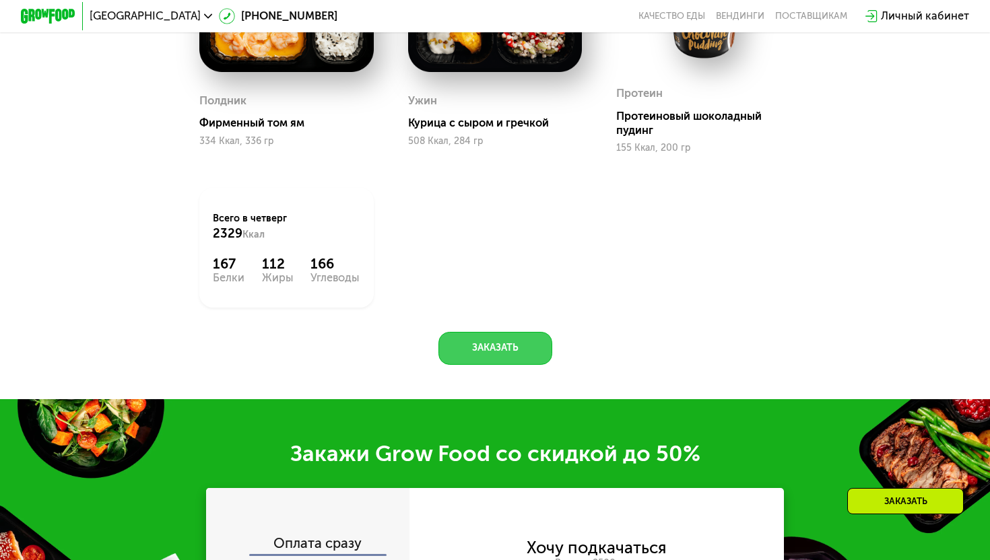
click at [511, 343] on button "Заказать" at bounding box center [496, 348] width 114 height 33
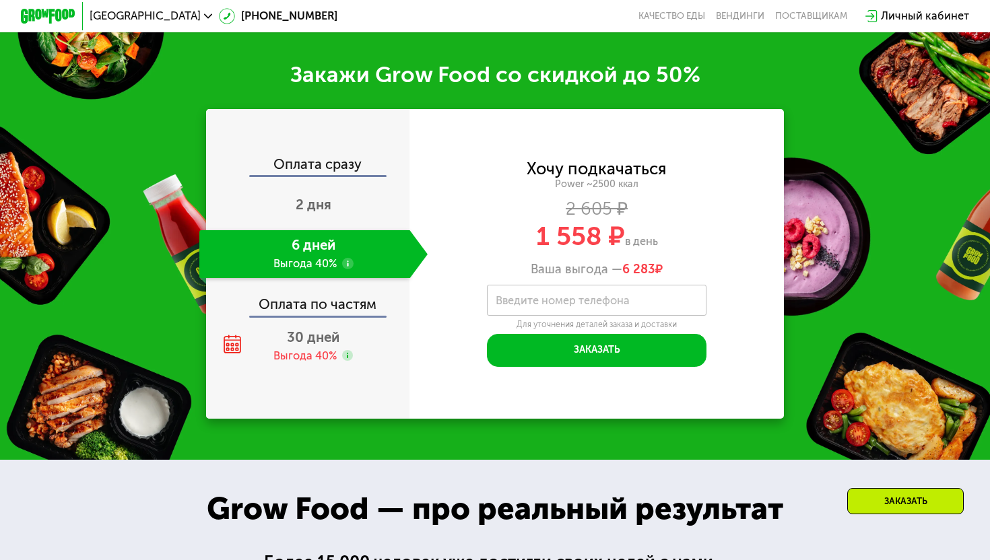
scroll to position [1893, 0]
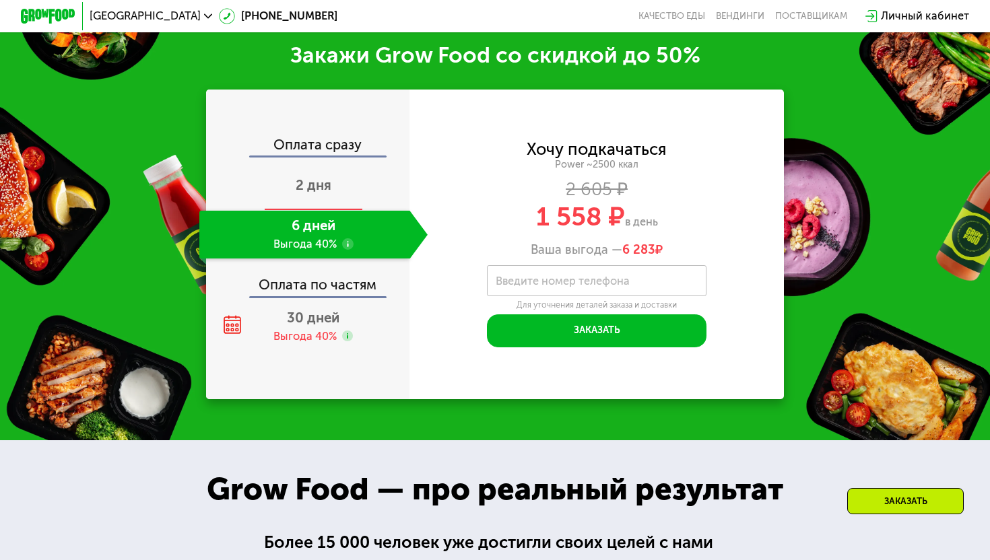
click at [354, 179] on div "2 дня" at bounding box center [313, 187] width 228 height 48
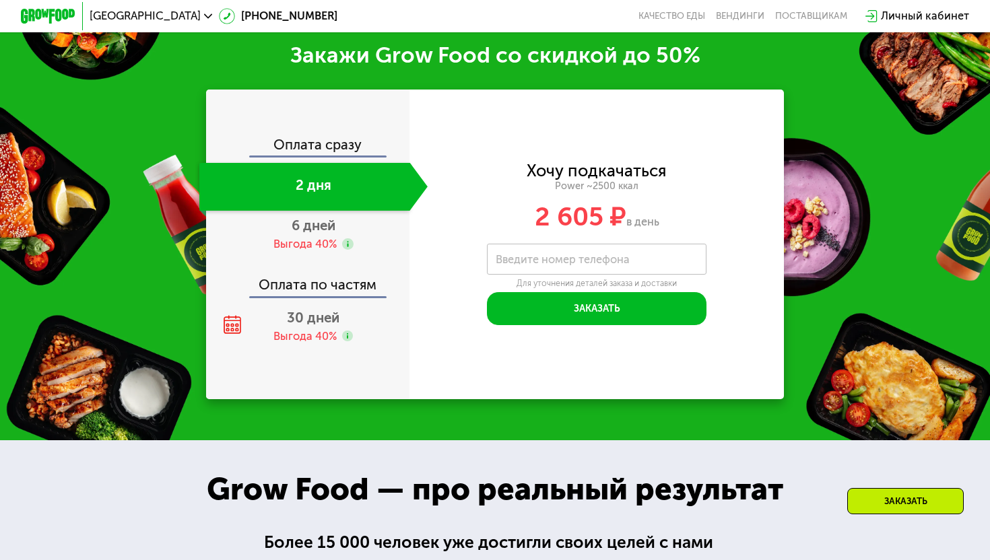
click at [580, 258] on label "Введите номер телефона" at bounding box center [563, 259] width 134 height 7
click at [580, 258] on input "Введите номер телефона" at bounding box center [597, 259] width 220 height 31
drag, startPoint x: 530, startPoint y: 217, endPoint x: 732, endPoint y: 218, distance: 201.4
click at [732, 218] on div "2 605 ₽ в день" at bounding box center [597, 217] width 374 height 26
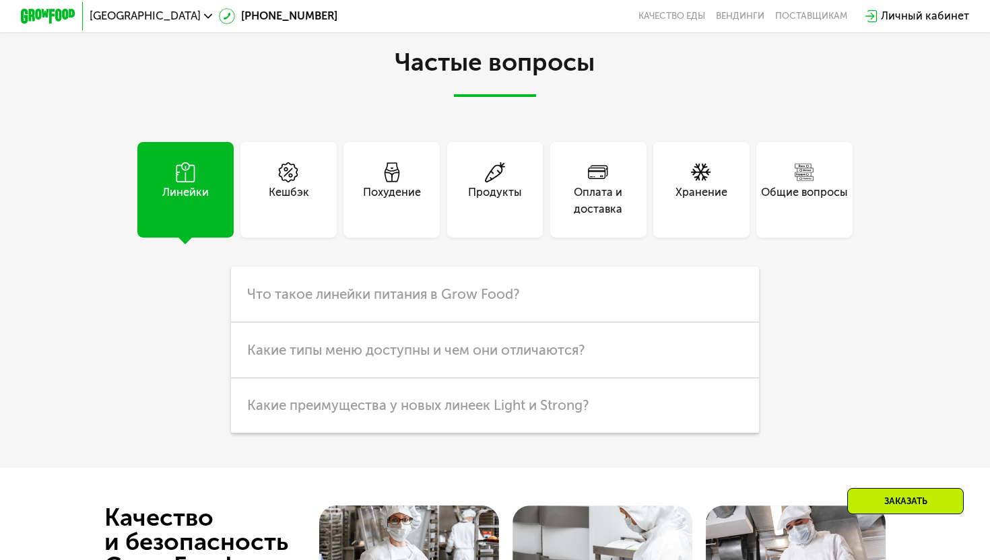
scroll to position [3818, 0]
click at [478, 347] on span "Какие типы меню доступны и чем они отличаются?" at bounding box center [416, 350] width 338 height 16
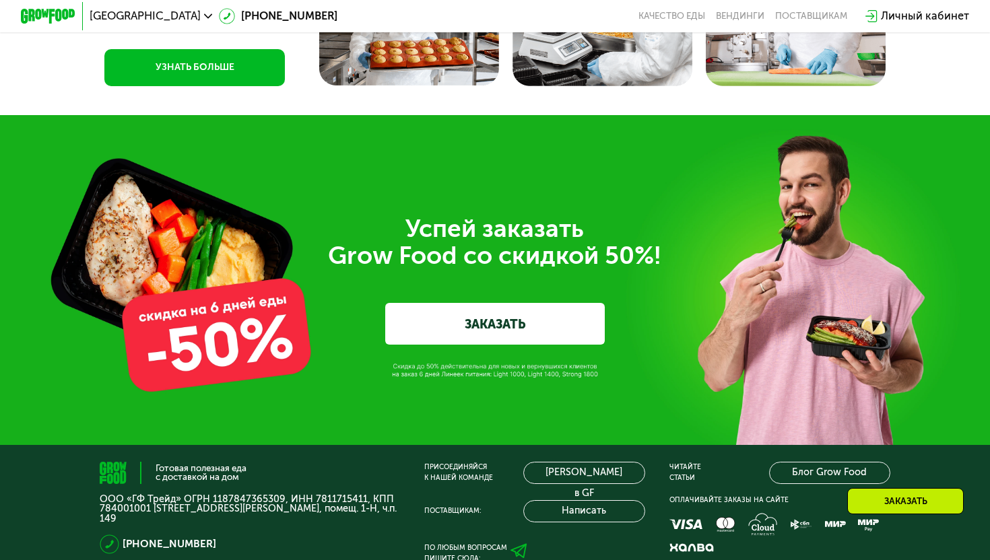
scroll to position [4621, 0]
